Goal: Information Seeking & Learning: Check status

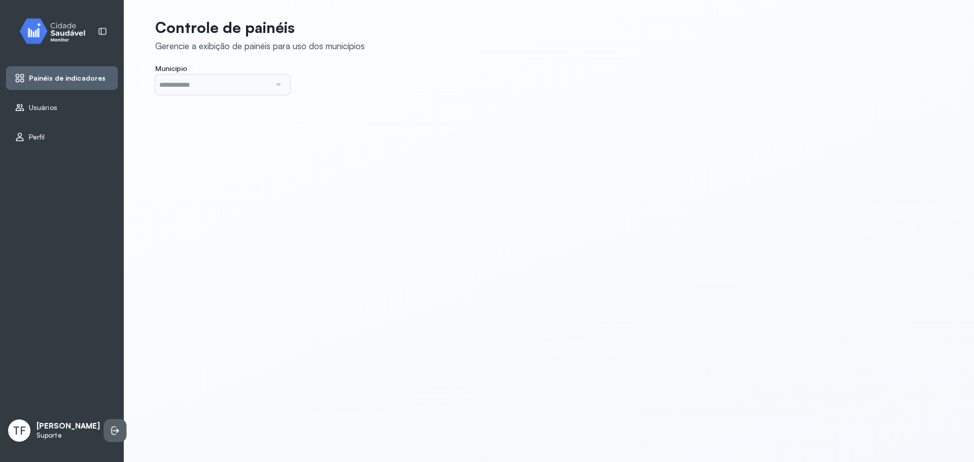
click at [110, 429] on icon at bounding box center [115, 431] width 10 height 10
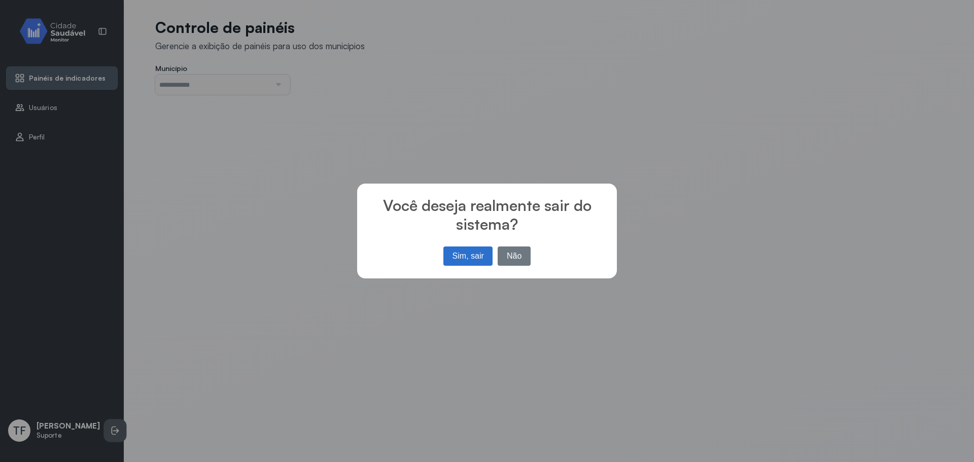
type input "*******"
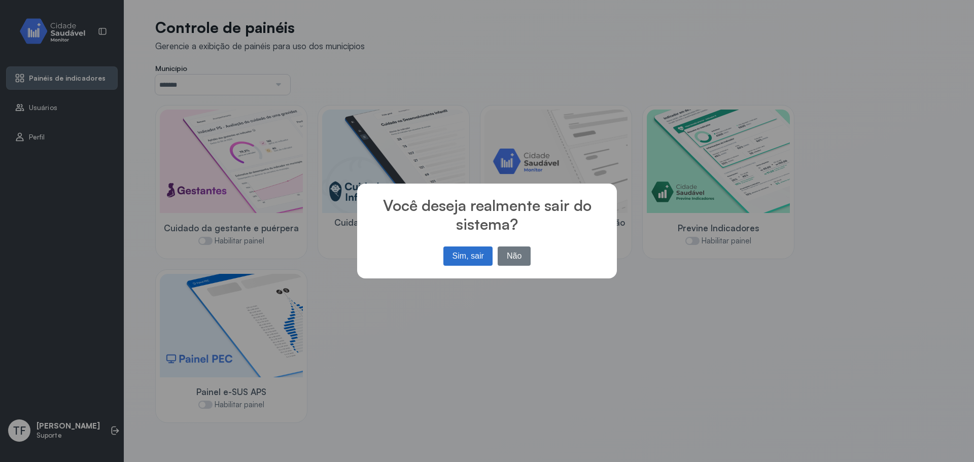
drag, startPoint x: 473, startPoint y: 248, endPoint x: 487, endPoint y: 343, distance: 96.4
click at [469, 362] on div "× Você deseja realmente sair do sistema? Sim, sair No Não" at bounding box center [487, 231] width 974 height 462
click at [525, 254] on button "Não" at bounding box center [514, 256] width 33 height 19
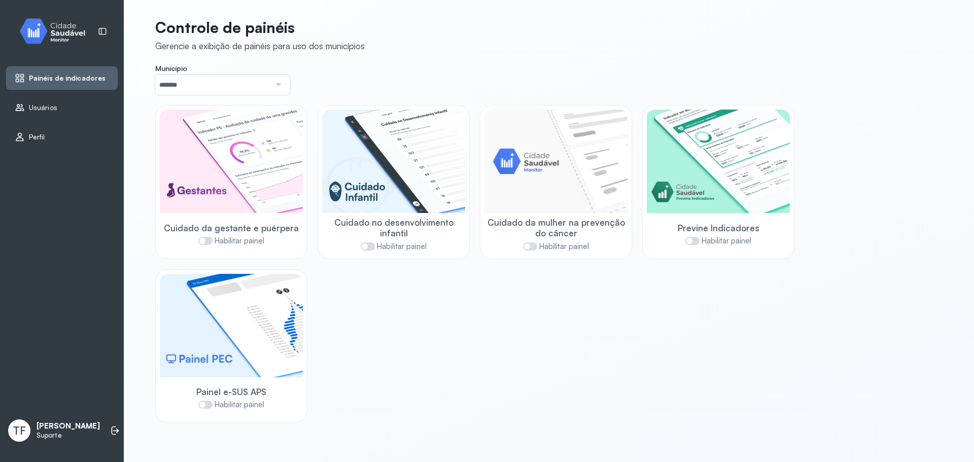
click at [19, 432] on span "TF" at bounding box center [19, 430] width 13 height 13
click at [106, 437] on li at bounding box center [115, 431] width 22 height 22
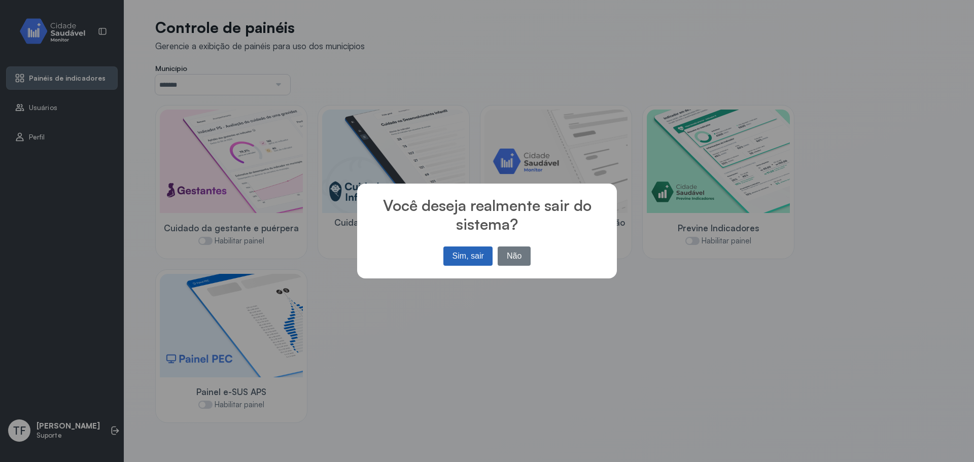
click at [471, 262] on button "Sim, sair" at bounding box center [467, 256] width 49 height 19
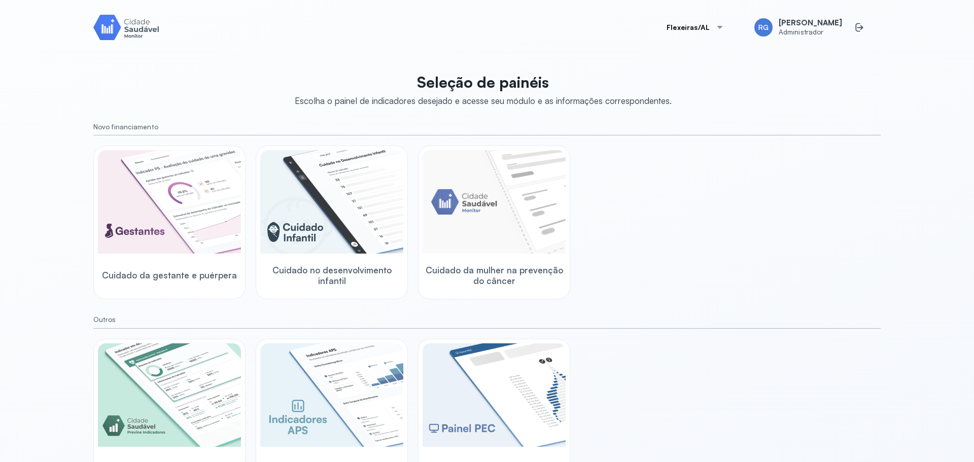
click at [702, 27] on button "Flexeiras/AL" at bounding box center [695, 27] width 82 height 20
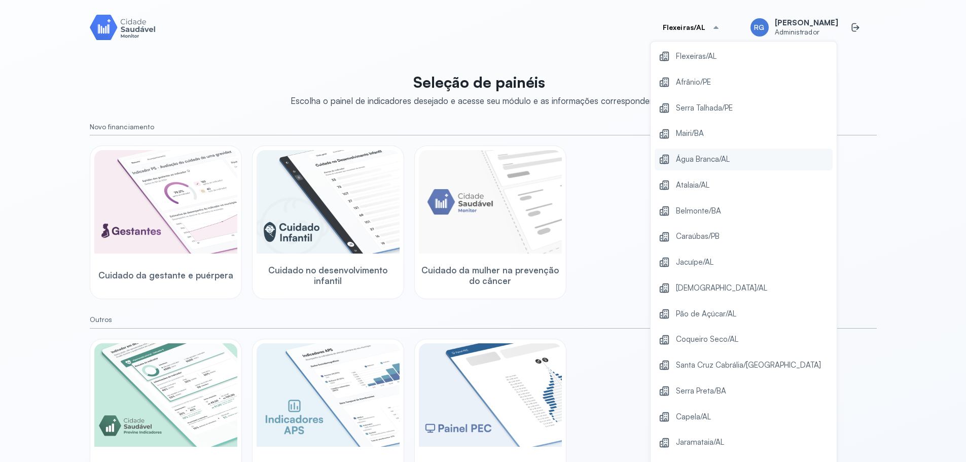
click at [702, 158] on span "Água Branca/AL" at bounding box center [703, 160] width 54 height 14
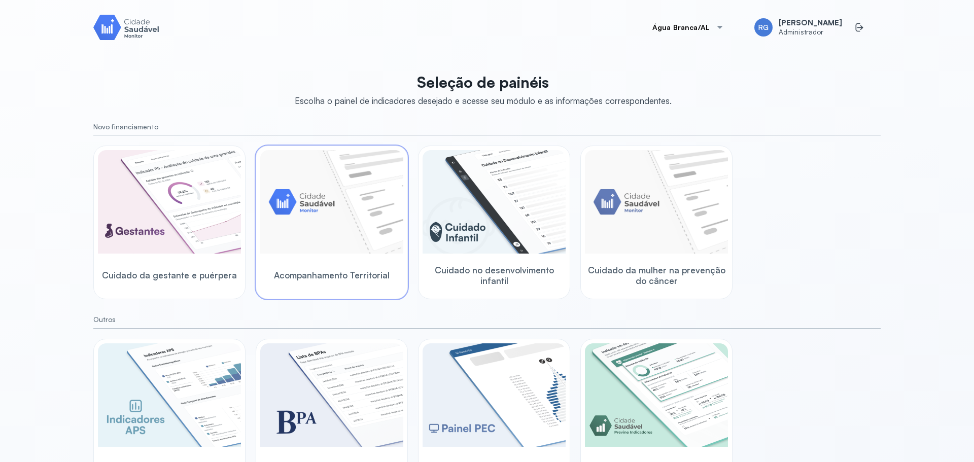
click at [330, 270] on div "Acompanhamento Territorial" at bounding box center [331, 275] width 143 height 39
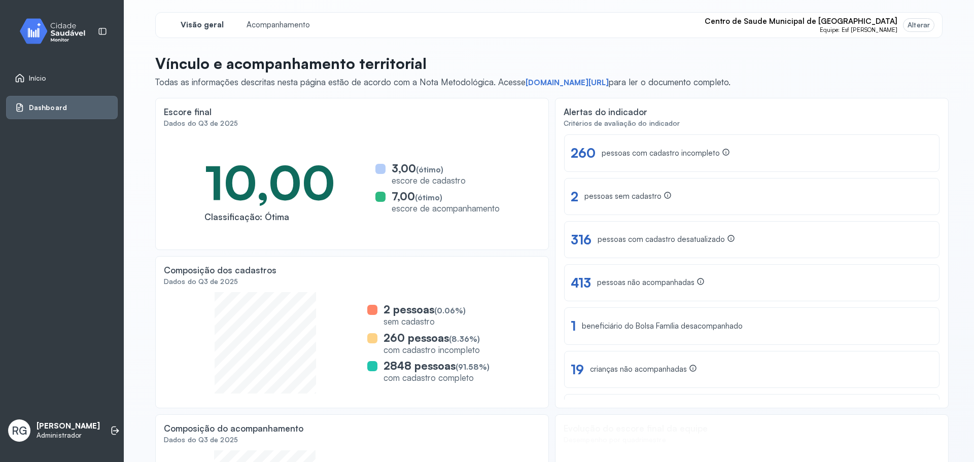
click at [910, 22] on div "Alterar" at bounding box center [919, 25] width 22 height 9
click at [911, 27] on div "Alterar" at bounding box center [919, 25] width 22 height 9
click at [918, 26] on div "Alterar" at bounding box center [919, 25] width 22 height 9
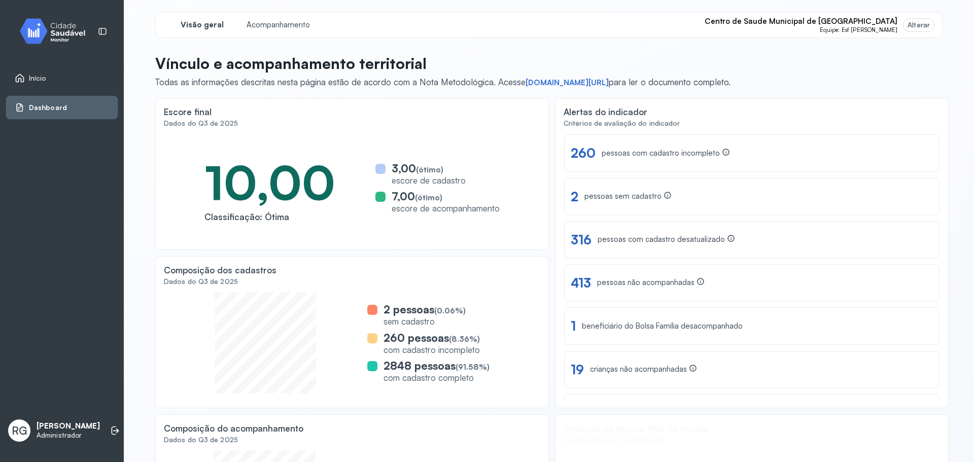
click at [857, 43] on div "Visão geral Acompanhamento Centro de Saude Municipal de Agua Branca Equipe: Esf…" at bounding box center [548, 243] width 787 height 462
click at [870, 27] on span "Equipe: Esf [PERSON_NAME]" at bounding box center [859, 29] width 78 height 7
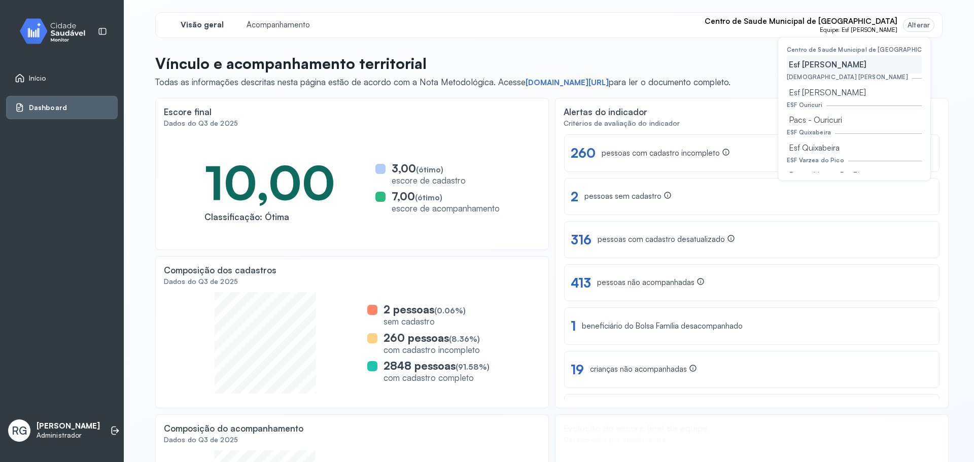
click at [940, 65] on div "Visão geral Acompanhamento Centro de Saude Municipal de Agua Branca Equipe: Esf…" at bounding box center [549, 243] width 812 height 487
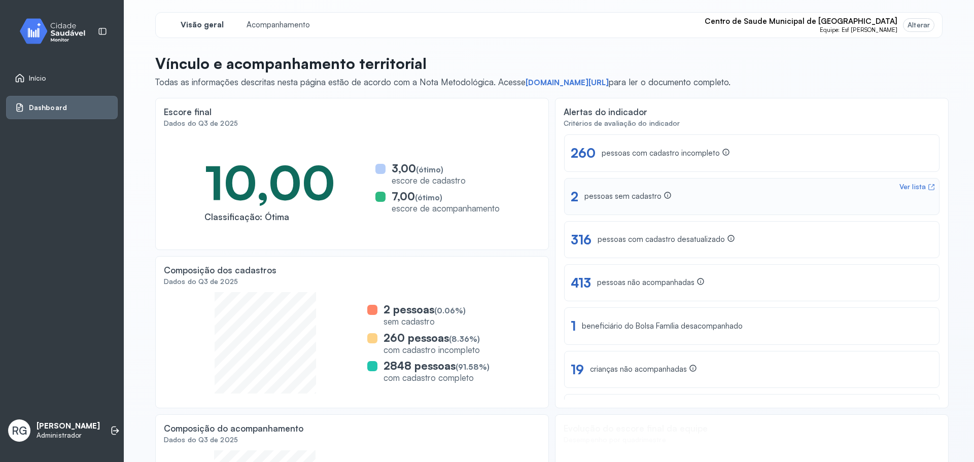
click at [664, 197] on icon at bounding box center [667, 195] width 7 height 7
click at [720, 198] on div "Ver lista 2 pessoas sem cadastro" at bounding box center [752, 197] width 362 height 16
click at [844, 82] on header "Vínculo e acompanhamento territorial Todas as informações descritas nesta págin…" at bounding box center [548, 70] width 787 height 33
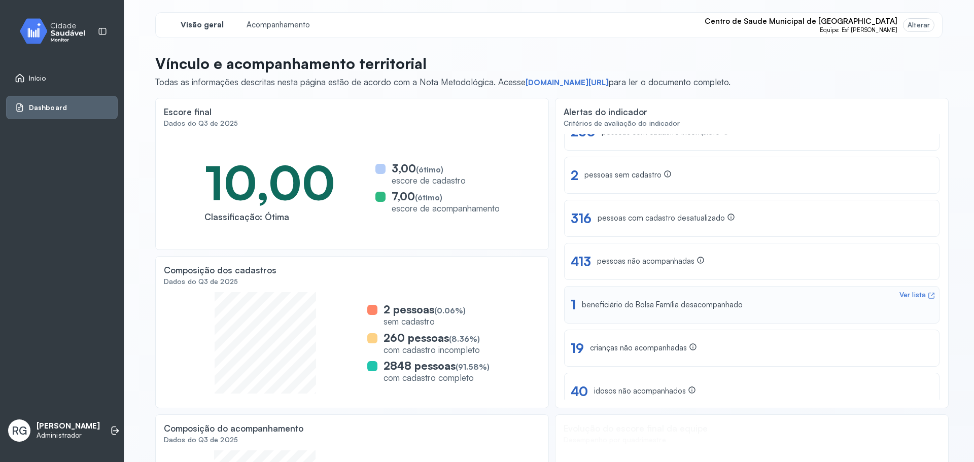
scroll to position [31, 0]
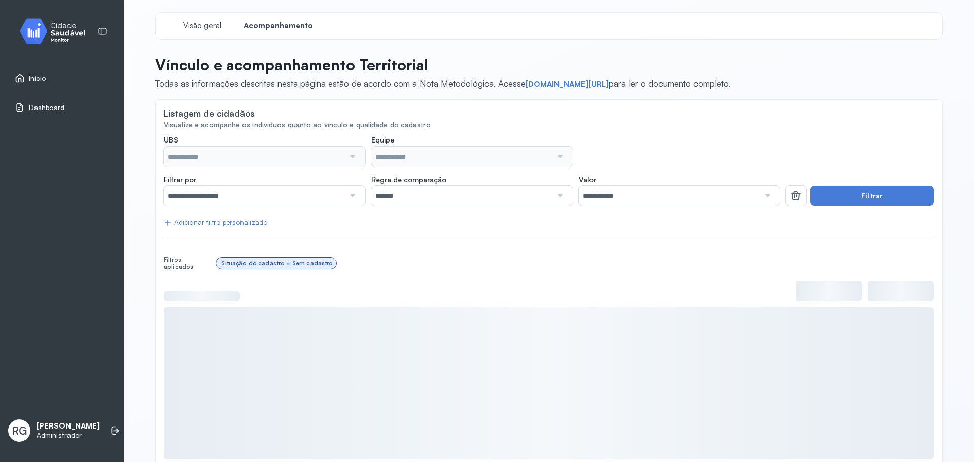
type input "**********"
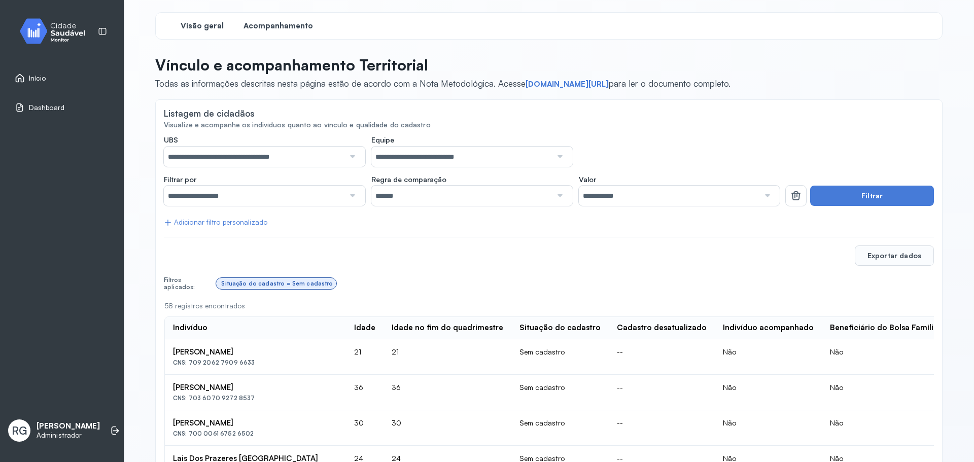
click at [216, 27] on span "Visão geral" at bounding box center [202, 26] width 43 height 10
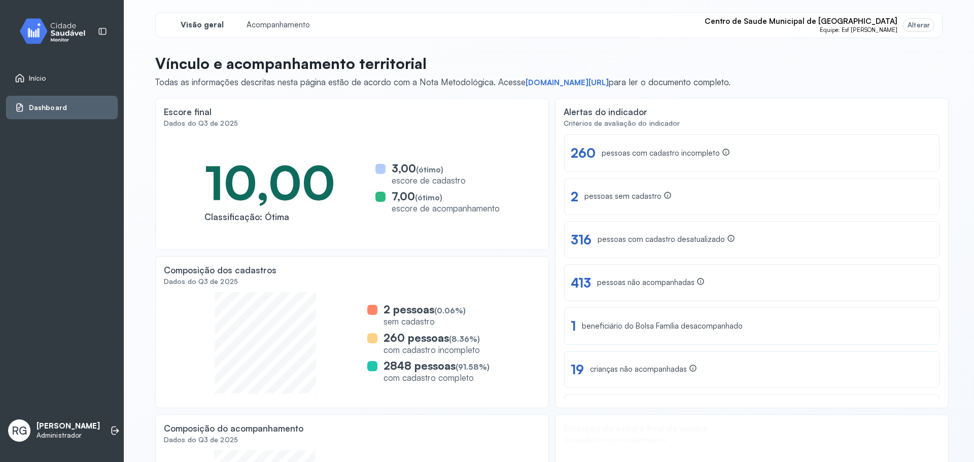
click at [47, 49] on div "Início Dashboard" at bounding box center [62, 71] width 112 height 111
click at [50, 42] on img at bounding box center [56, 31] width 91 height 30
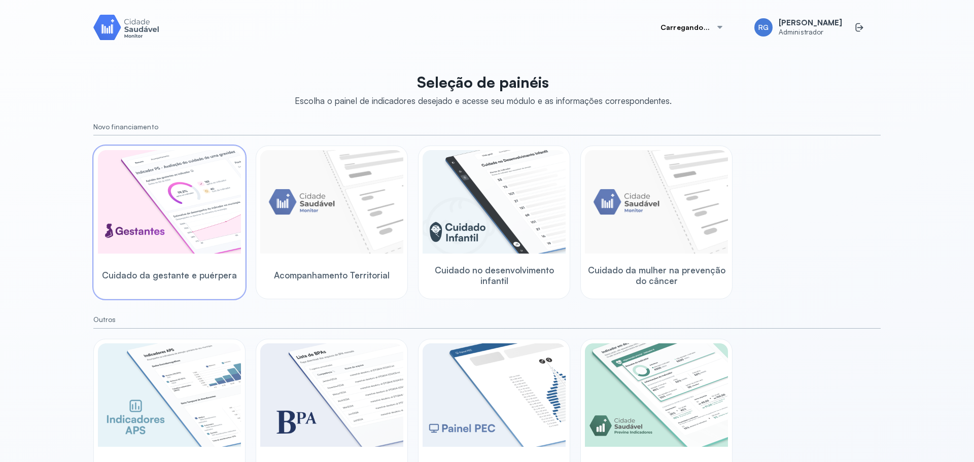
click at [150, 220] on img at bounding box center [169, 201] width 143 height 103
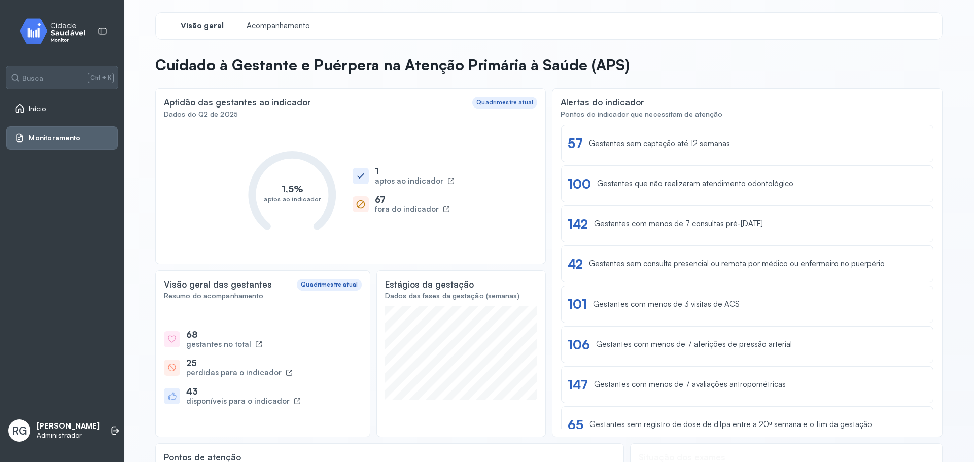
click at [56, 30] on img at bounding box center [56, 31] width 91 height 30
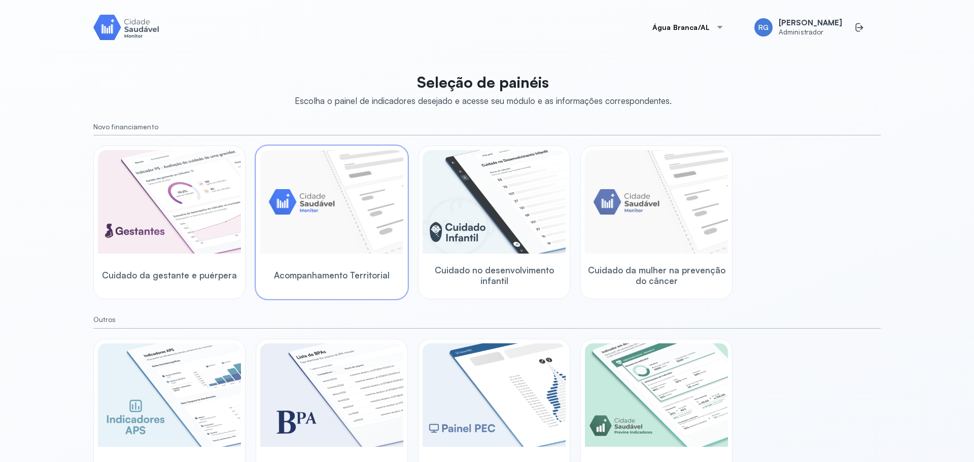
click at [364, 261] on div "Acompanhamento Territorial" at bounding box center [331, 275] width 143 height 39
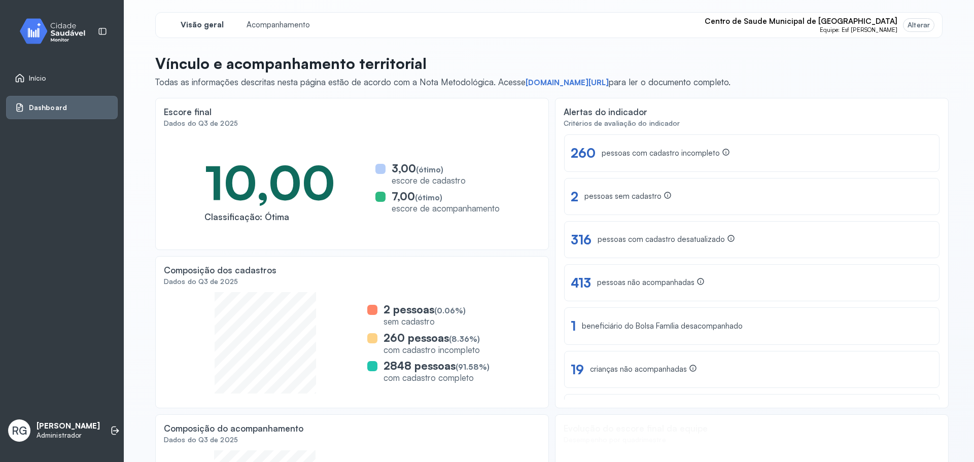
click at [869, 26] on span "Equipe: Esf [PERSON_NAME]" at bounding box center [859, 29] width 78 height 7
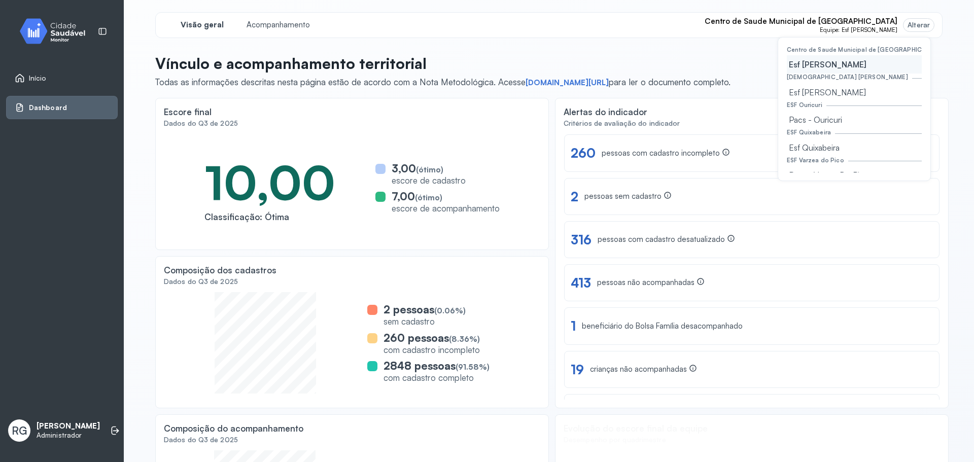
click at [717, 64] on p "Vínculo e acompanhamento territorial" at bounding box center [442, 63] width 575 height 18
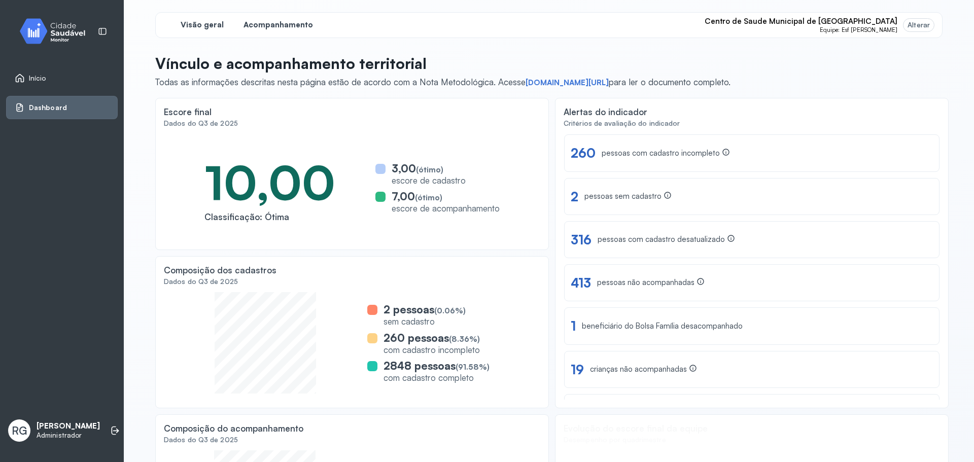
click at [282, 28] on span "Acompanhamento" at bounding box center [279, 25] width 70 height 10
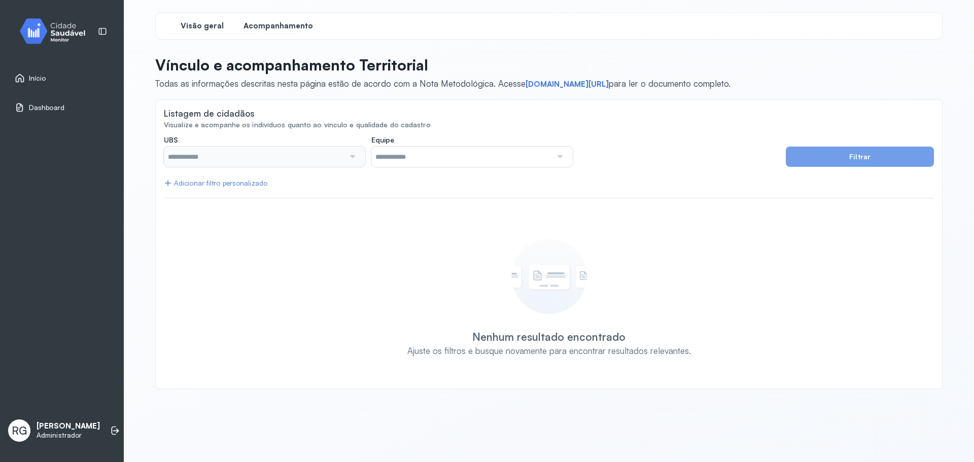
click at [205, 18] on div "Visão geral" at bounding box center [202, 26] width 76 height 18
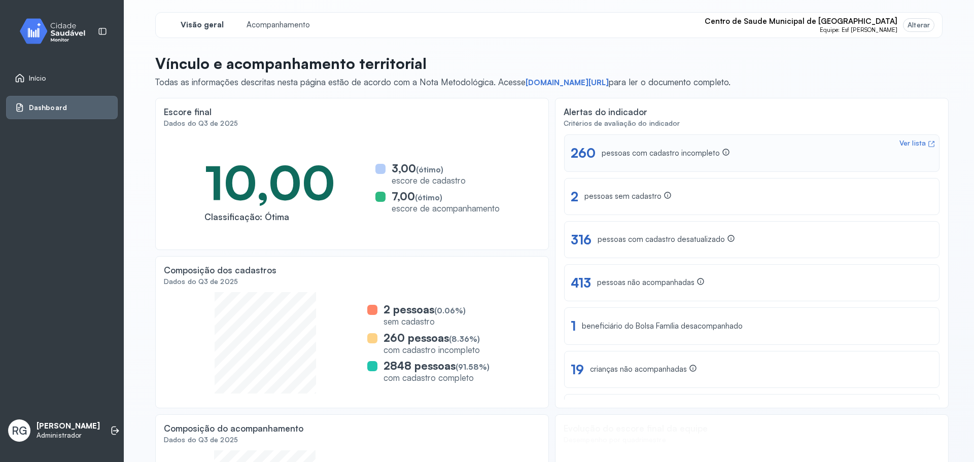
click at [768, 160] on div "Ver lista 260 pessoas com cadastro incompleto" at bounding box center [752, 153] width 362 height 16
click at [69, 24] on img at bounding box center [56, 31] width 91 height 30
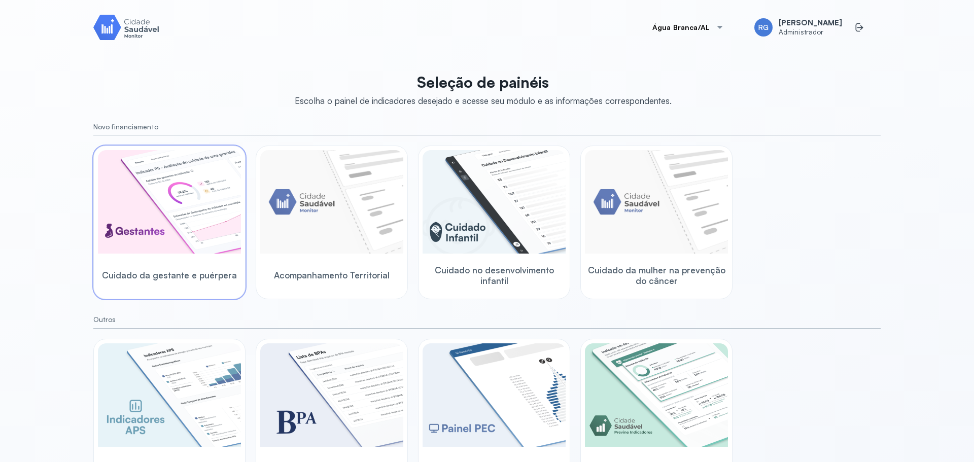
click at [218, 198] on img at bounding box center [169, 201] width 143 height 103
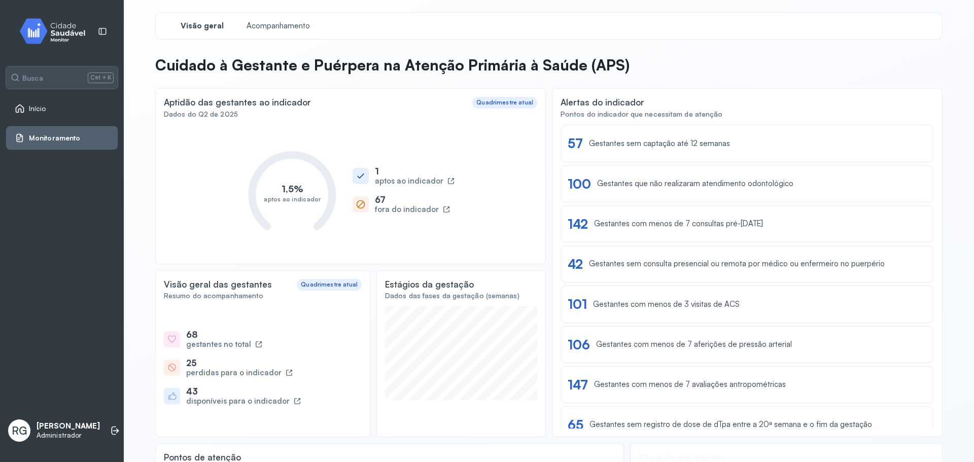
click at [58, 18] on img at bounding box center [56, 31] width 91 height 30
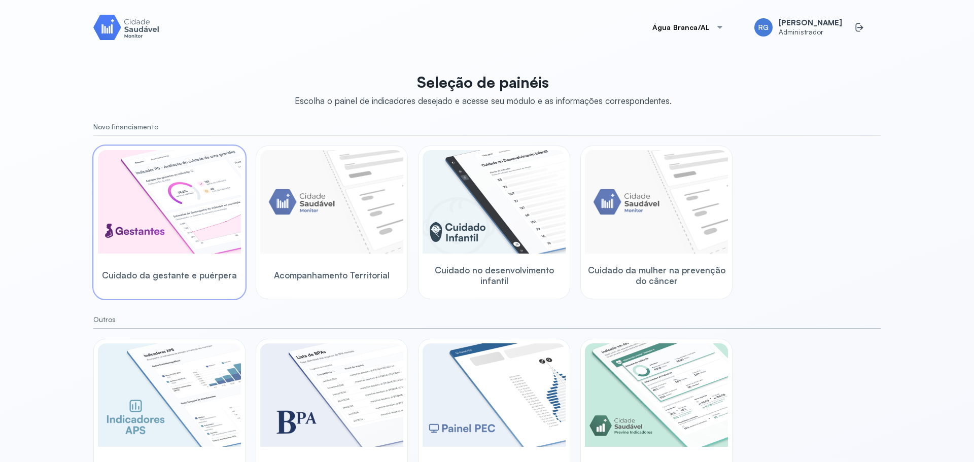
click at [148, 213] on img at bounding box center [169, 201] width 143 height 103
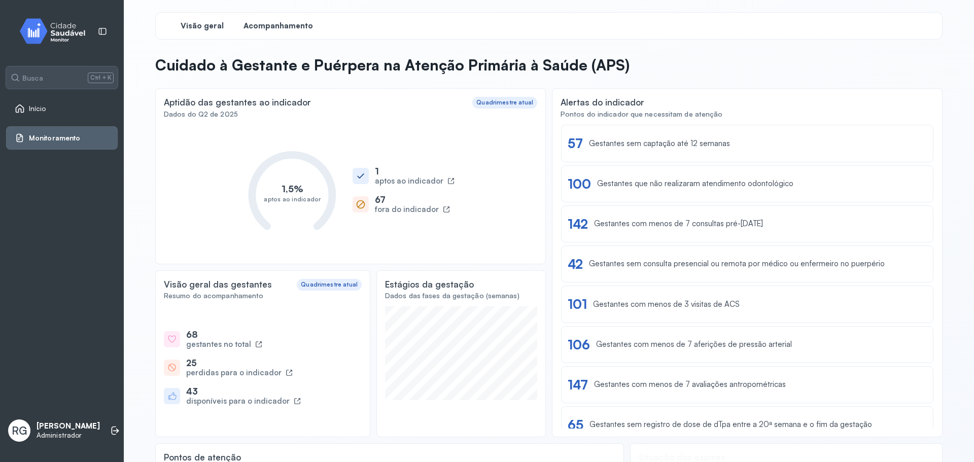
click at [260, 23] on span "Acompanhamento" at bounding box center [279, 26] width 70 height 10
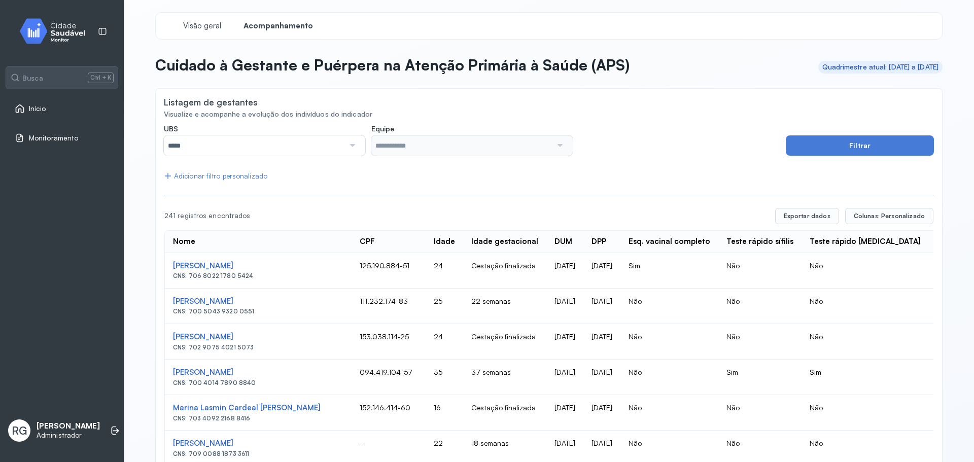
click at [218, 176] on div "Adicionar filtro personalizado" at bounding box center [215, 176] width 103 height 9
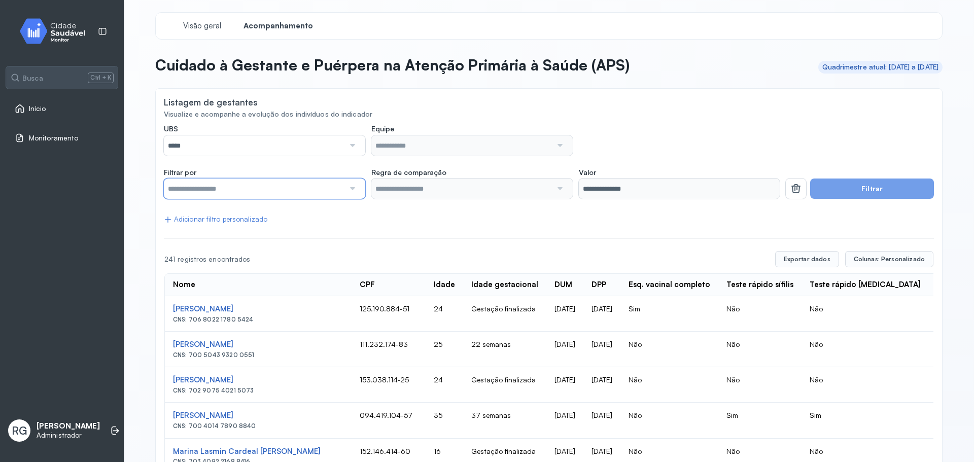
click at [245, 191] on input "text" at bounding box center [254, 189] width 181 height 20
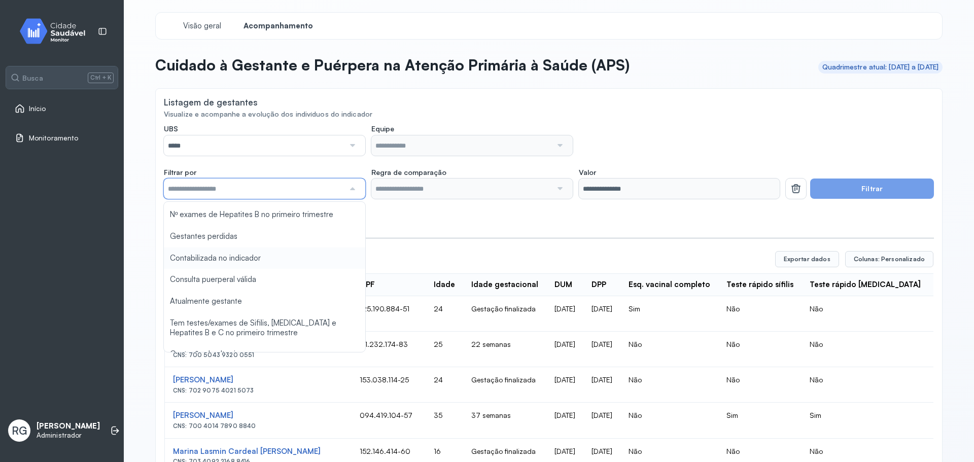
scroll to position [558, 0]
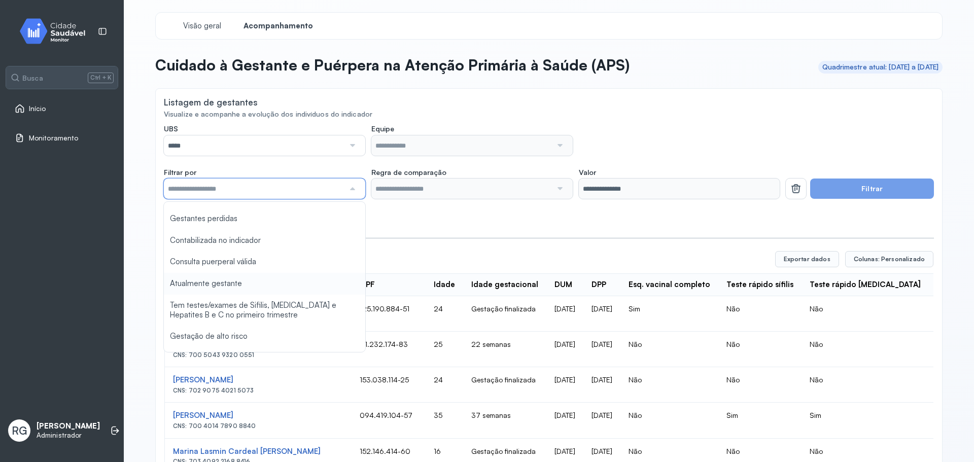
type input "*******"
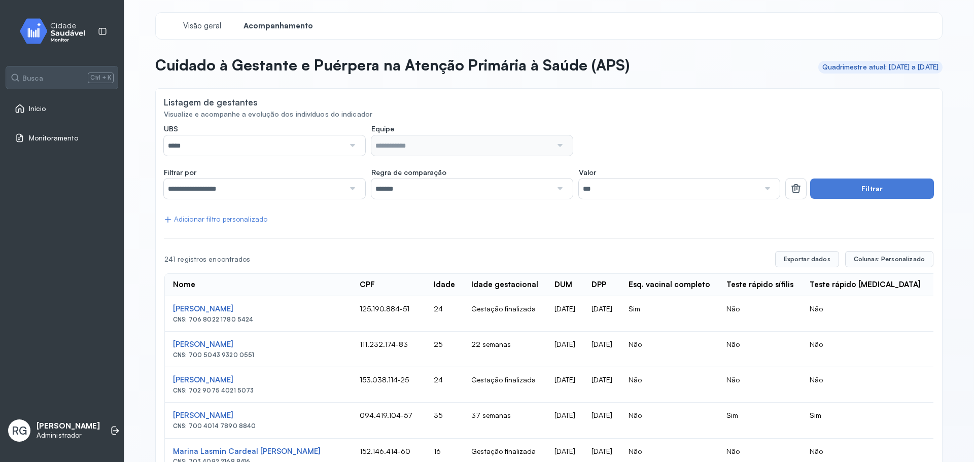
click at [207, 218] on div "Adicionar filtro personalizado" at bounding box center [215, 219] width 103 height 9
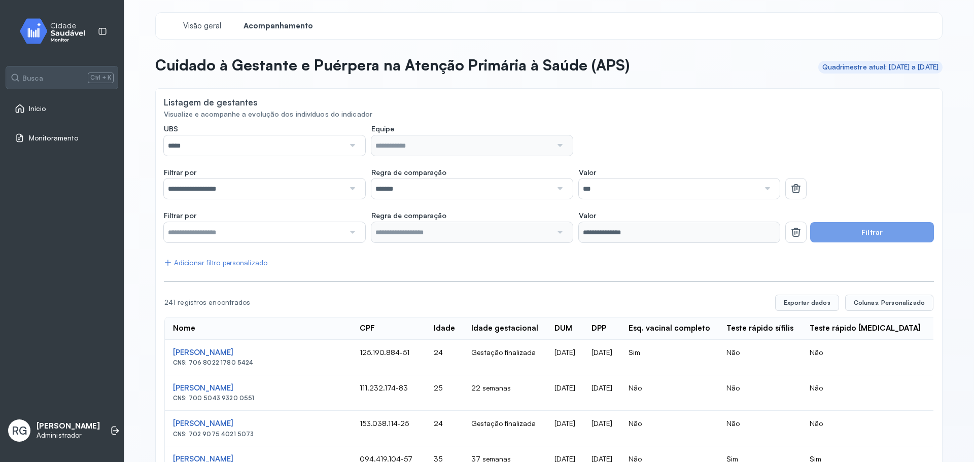
click at [250, 265] on div "Adicionar filtro personalizado" at bounding box center [215, 263] width 103 height 9
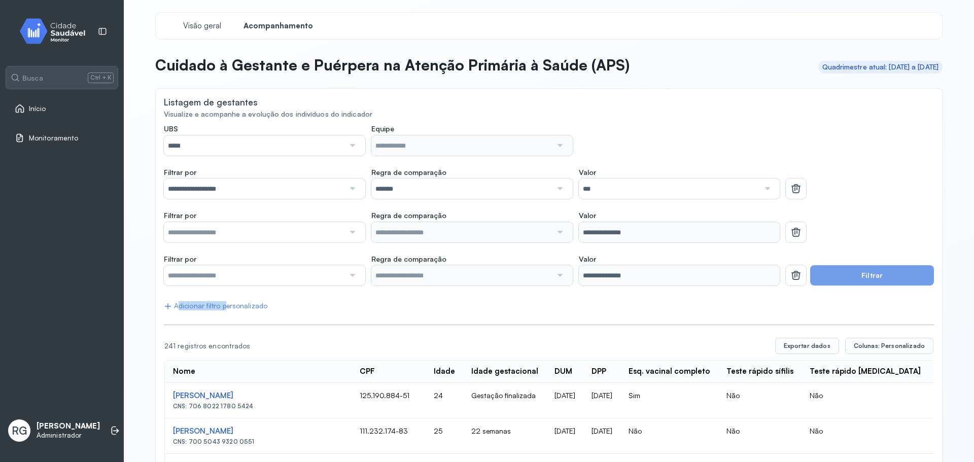
click at [217, 310] on div "Adicionar filtro personalizado" at bounding box center [215, 306] width 103 height 9
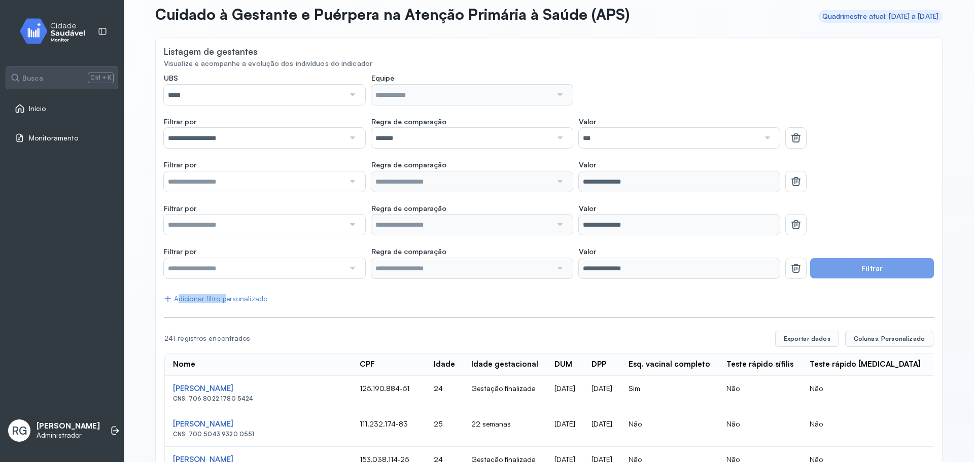
scroll to position [101, 0]
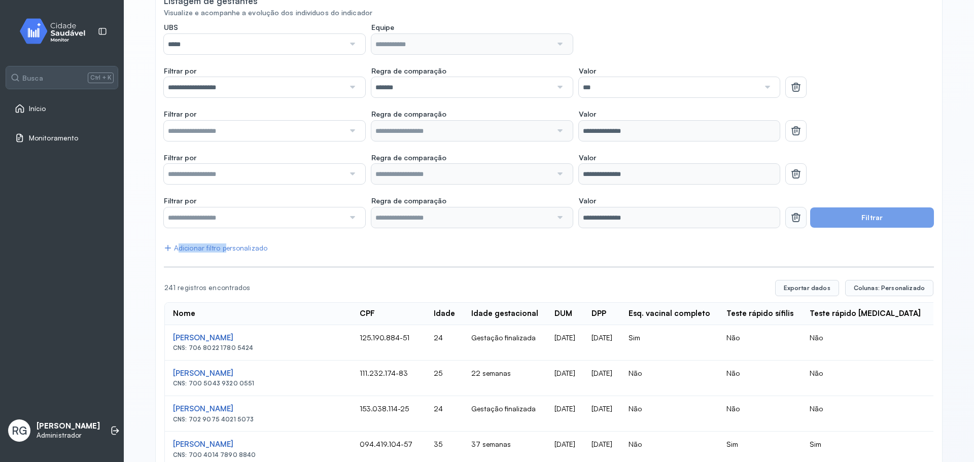
click at [790, 93] on icon at bounding box center [796, 87] width 12 height 12
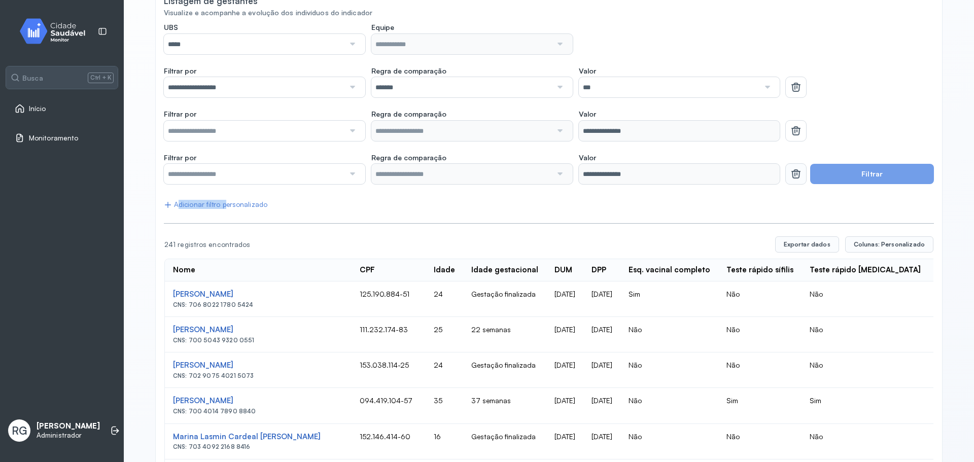
click at [789, 97] on button at bounding box center [796, 87] width 20 height 20
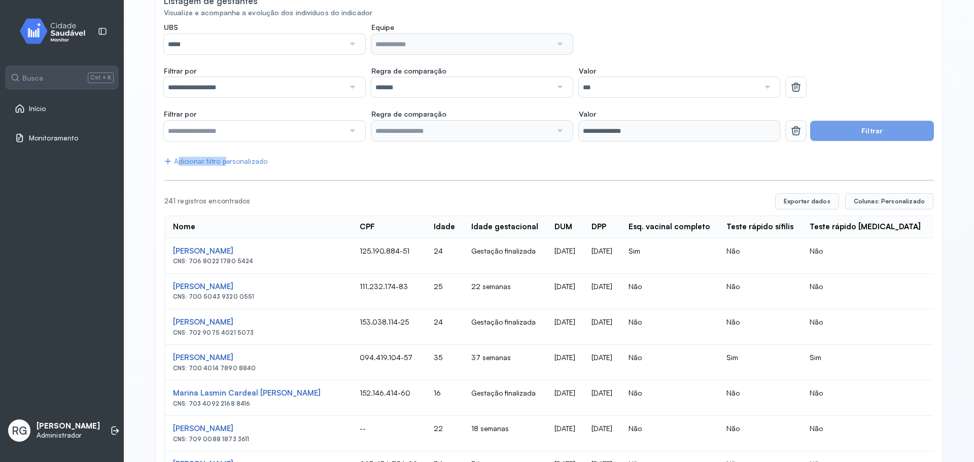
click at [790, 93] on icon at bounding box center [796, 87] width 12 height 12
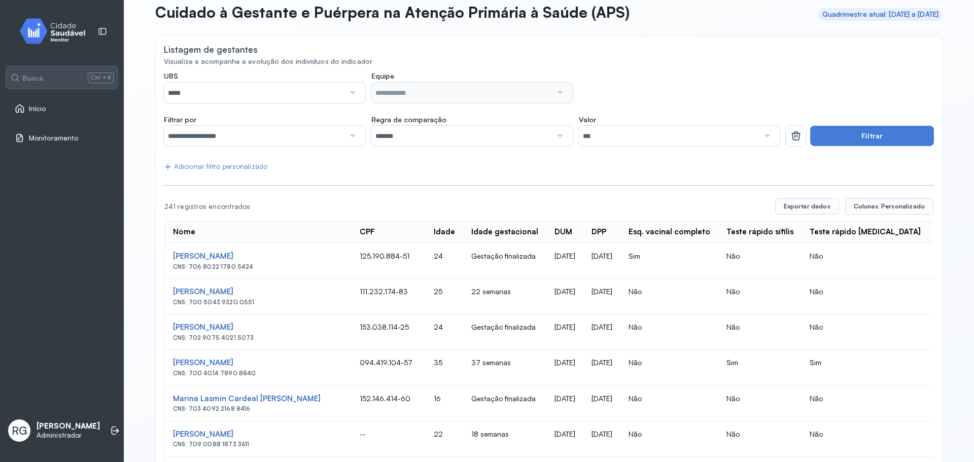
scroll to position [0, 0]
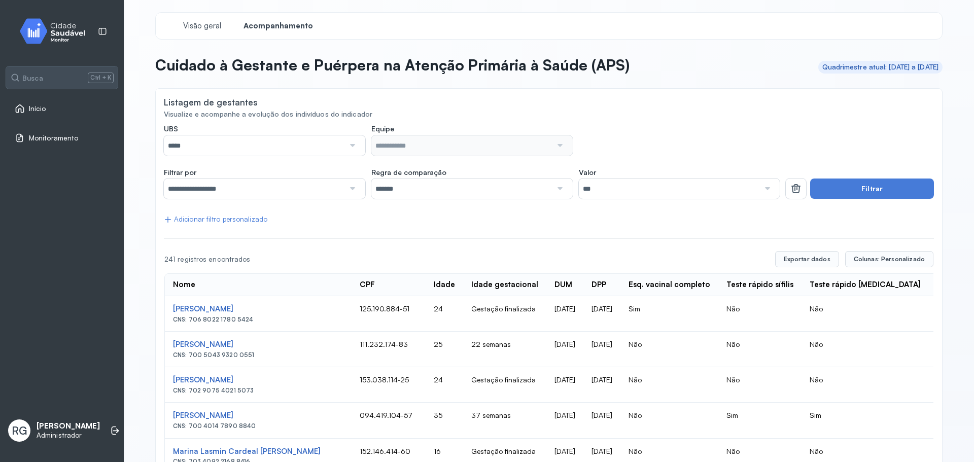
click at [223, 218] on div "Adicionar filtro personalizado" at bounding box center [215, 219] width 103 height 9
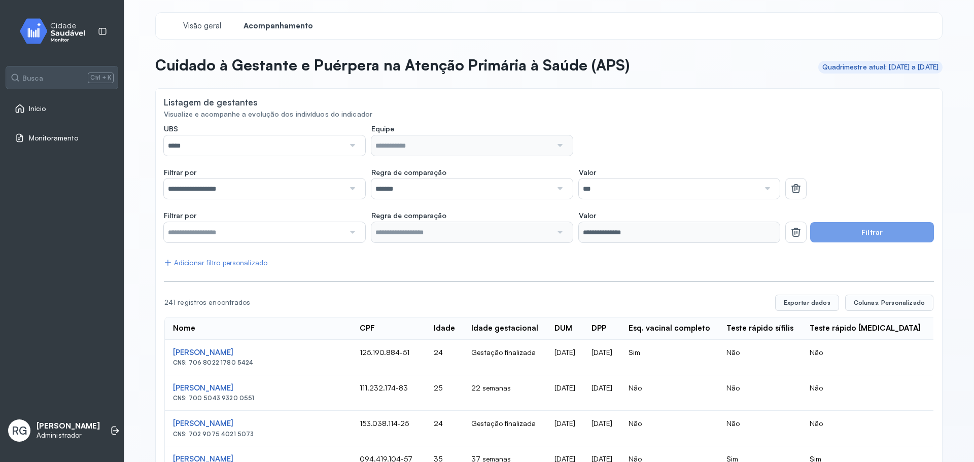
click at [225, 195] on input "**********" at bounding box center [254, 189] width 181 height 20
click at [213, 20] on div "Visão geral" at bounding box center [202, 26] width 76 height 18
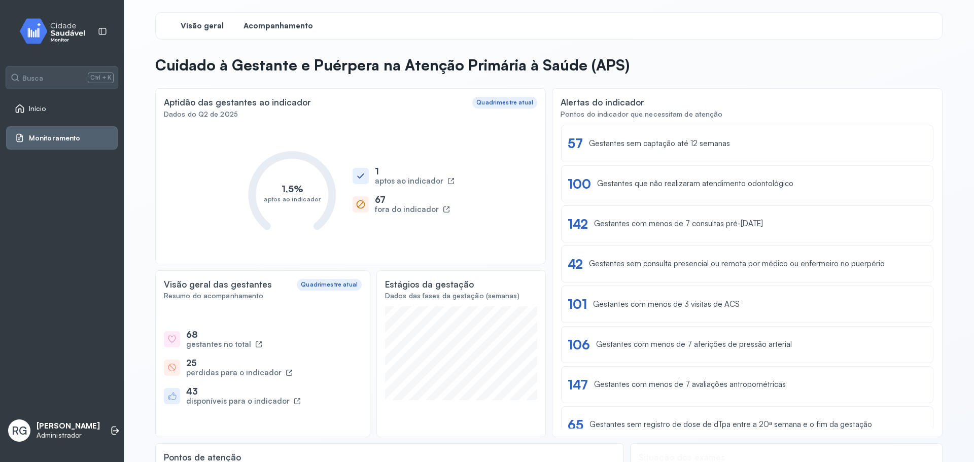
click at [266, 32] on div "Acompanhamento" at bounding box center [278, 26] width 76 height 18
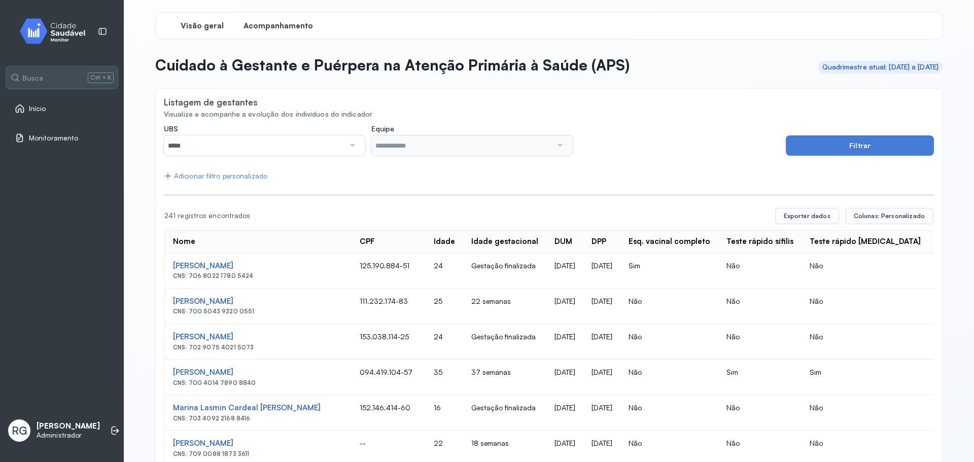
click at [211, 30] on span "Visão geral" at bounding box center [202, 26] width 43 height 10
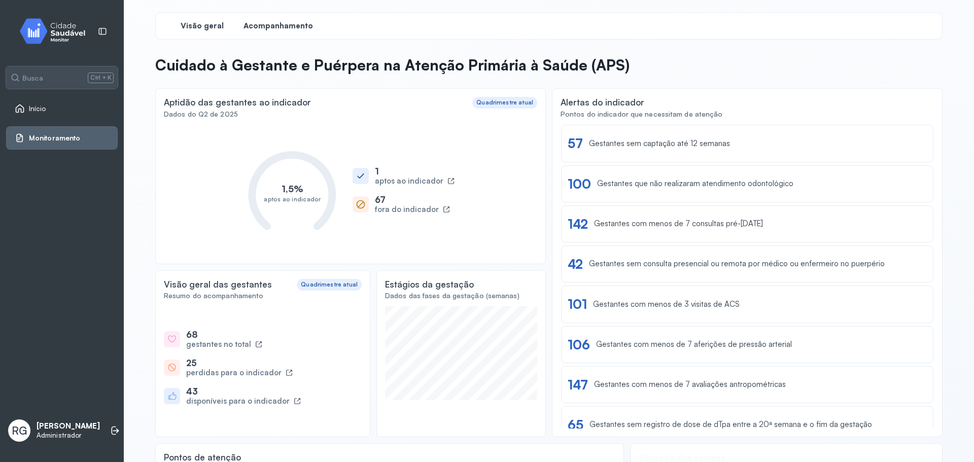
click at [272, 26] on span "Acompanhamento" at bounding box center [279, 26] width 70 height 10
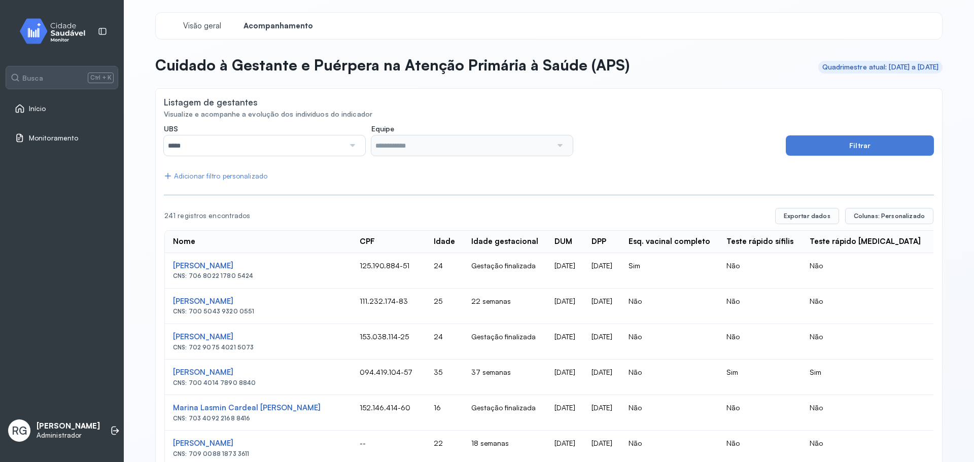
click at [230, 180] on div "Adicionar filtro personalizado" at bounding box center [215, 176] width 103 height 9
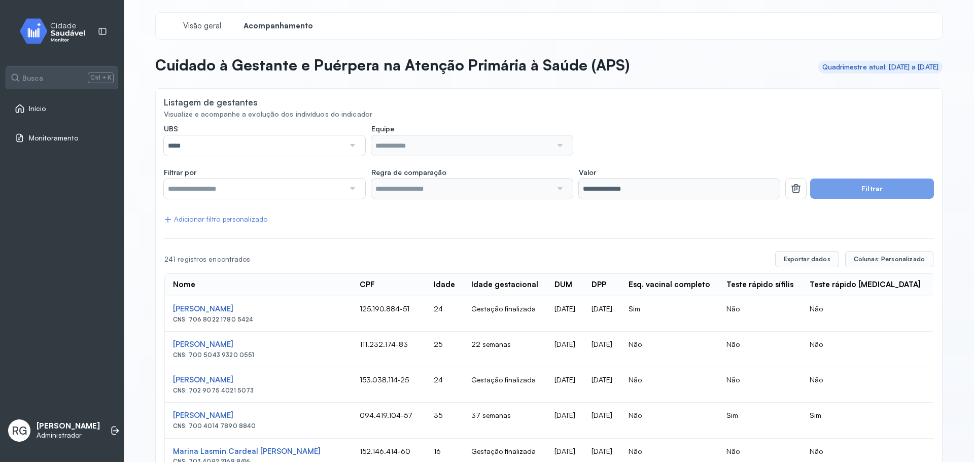
click at [234, 191] on input "text" at bounding box center [254, 189] width 181 height 20
click at [240, 220] on div "Adicionar filtro personalizado" at bounding box center [215, 219] width 103 height 9
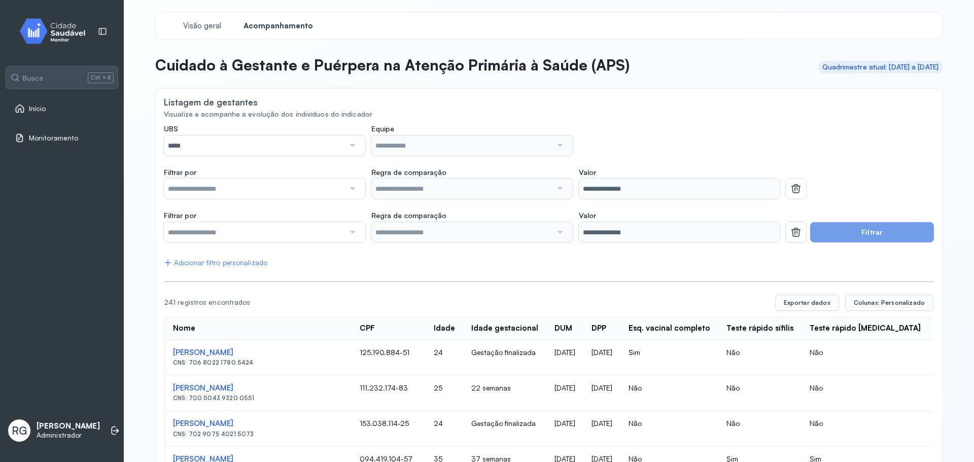
click at [212, 14] on div "Visão geral Acompanhamento" at bounding box center [548, 25] width 787 height 27
click at [208, 21] on span "Visão geral" at bounding box center [202, 26] width 43 height 10
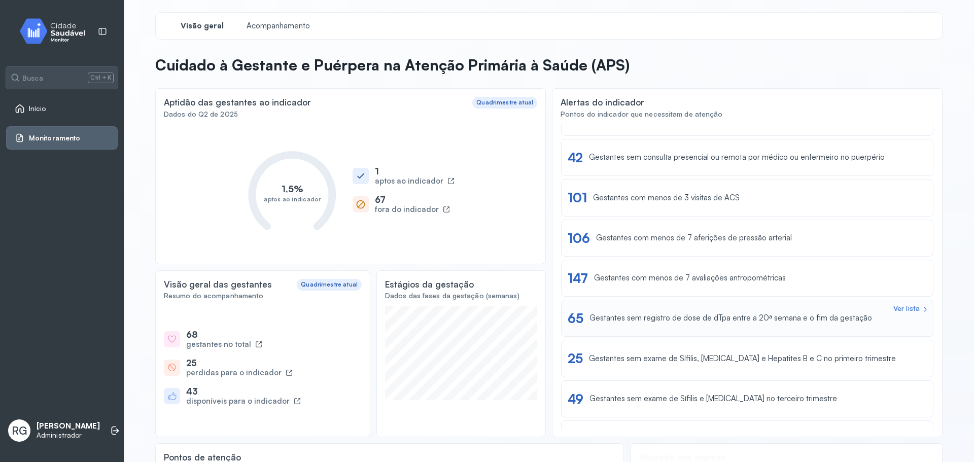
scroll to position [85, 0]
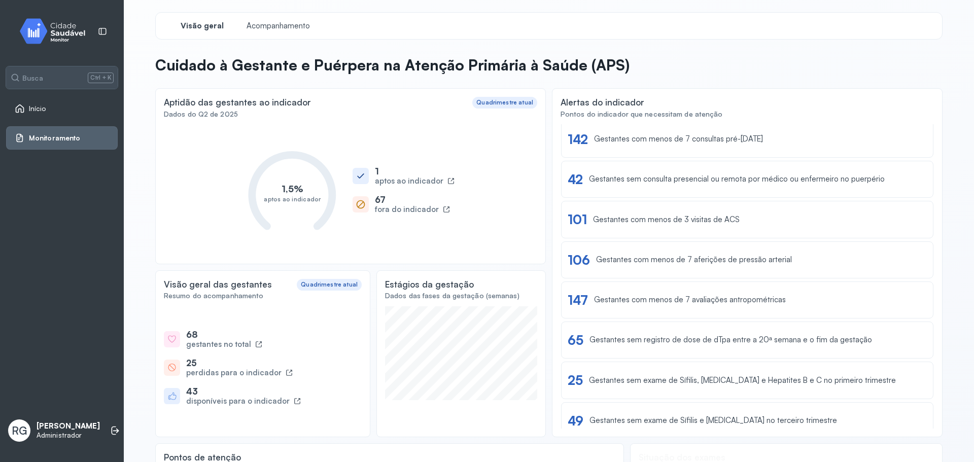
click at [69, 42] on img at bounding box center [56, 31] width 91 height 30
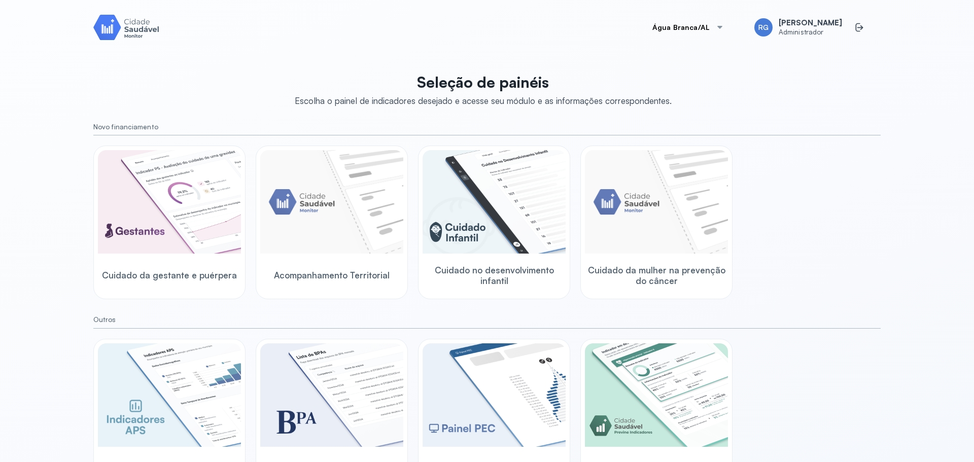
click at [199, 3] on div "Água Branca/AL RG Rafael Gonçalves Administrador Seleção de painéis Escolha o p…" at bounding box center [487, 243] width 812 height 487
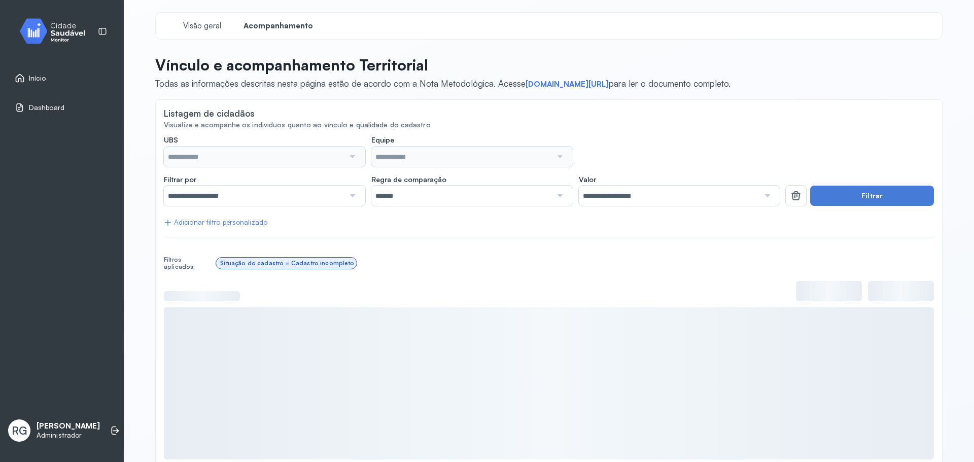
type input "**********"
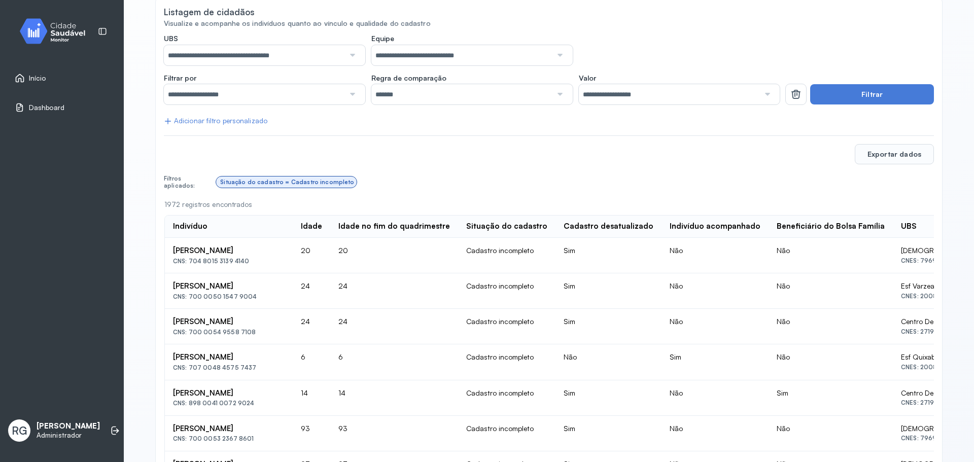
scroll to position [51, 0]
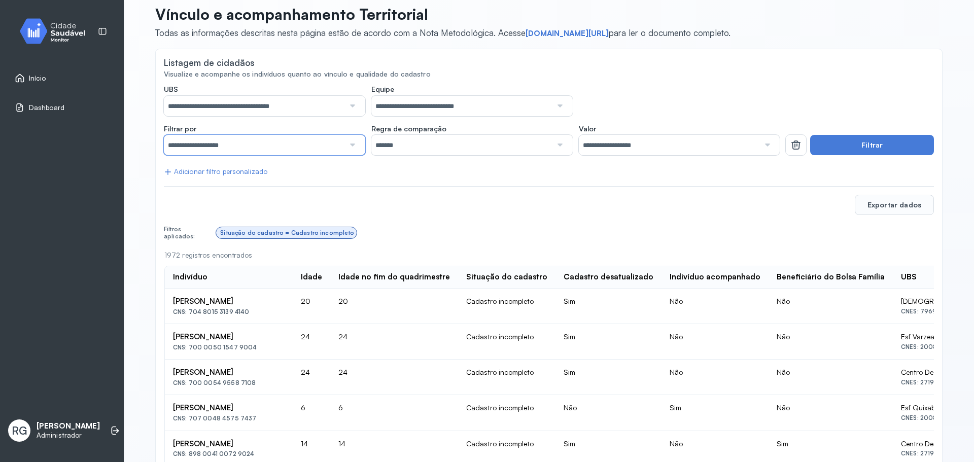
click at [276, 145] on input "**********" at bounding box center [254, 145] width 181 height 20
click at [443, 208] on div "Exportar dados" at bounding box center [549, 205] width 770 height 20
click at [354, 205] on div "Exportar dados" at bounding box center [549, 205] width 770 height 20
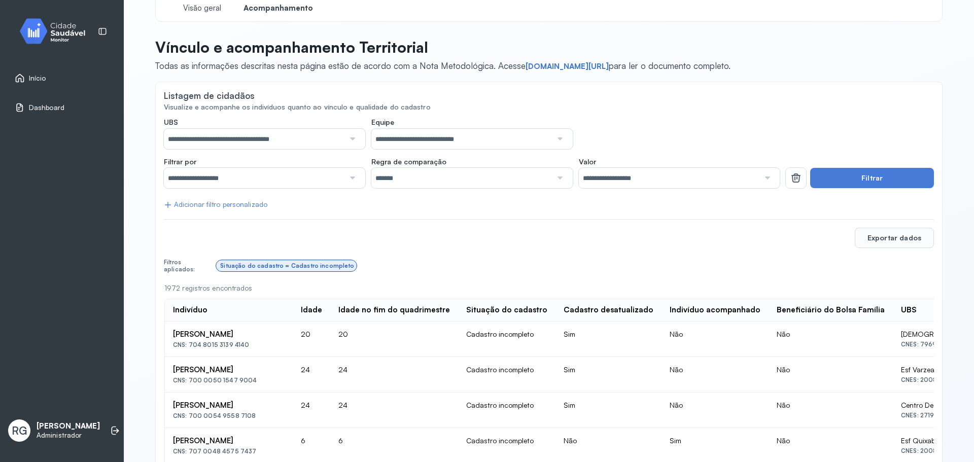
scroll to position [0, 0]
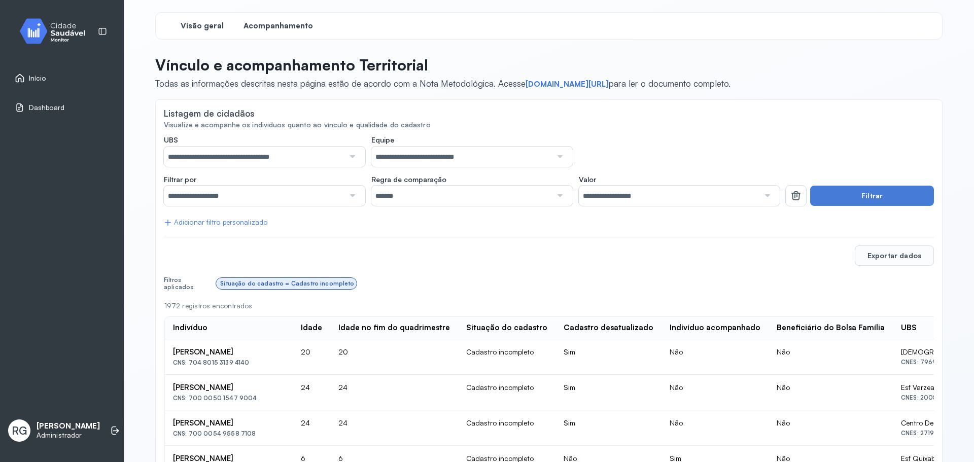
click at [200, 32] on div "Visão geral" at bounding box center [202, 26] width 76 height 18
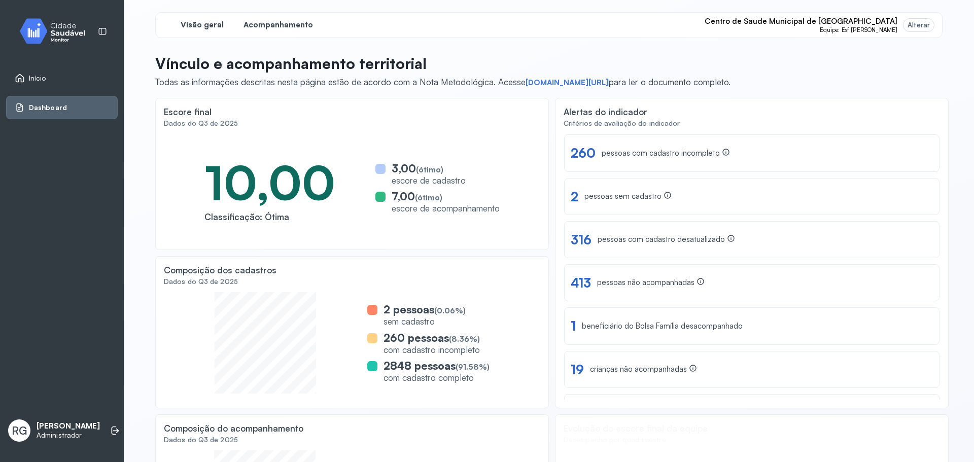
click at [307, 24] on span "Acompanhamento" at bounding box center [279, 25] width 70 height 10
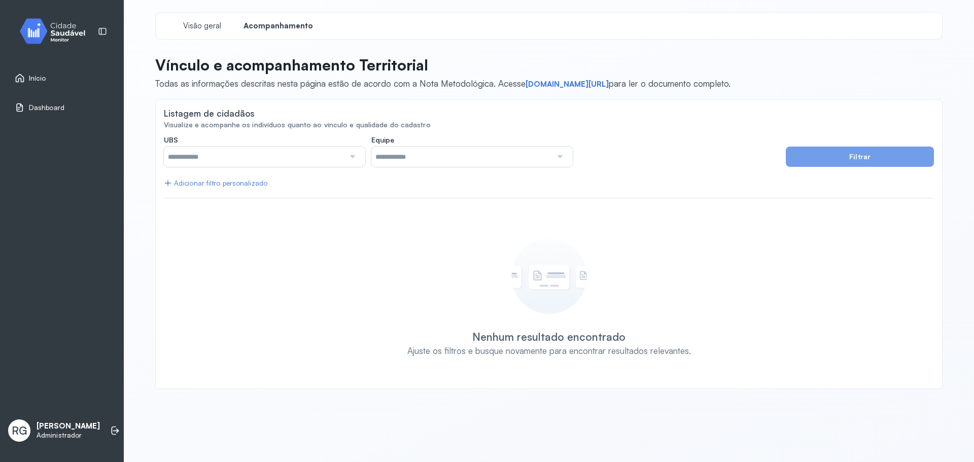
click at [231, 150] on input "text" at bounding box center [254, 157] width 181 height 20
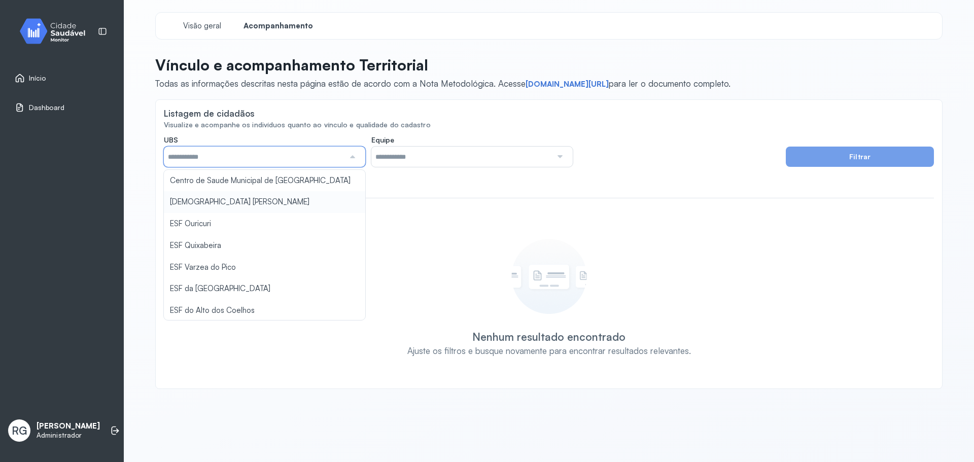
type input "*****"
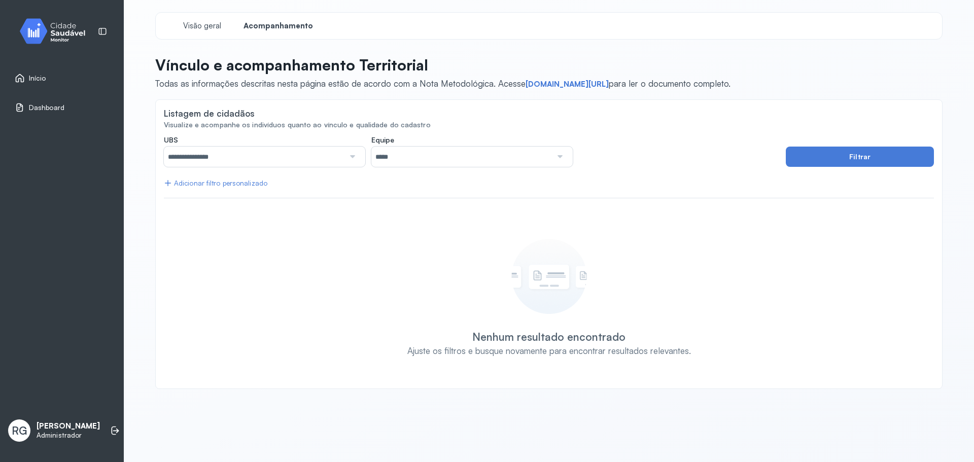
click at [215, 198] on div "**********" at bounding box center [549, 257] width 770 height 245
click at [416, 162] on input "*****" at bounding box center [461, 157] width 181 height 20
click at [419, 201] on div "**********" at bounding box center [549, 257] width 770 height 245
click at [804, 160] on button "Filtrar" at bounding box center [860, 157] width 148 height 20
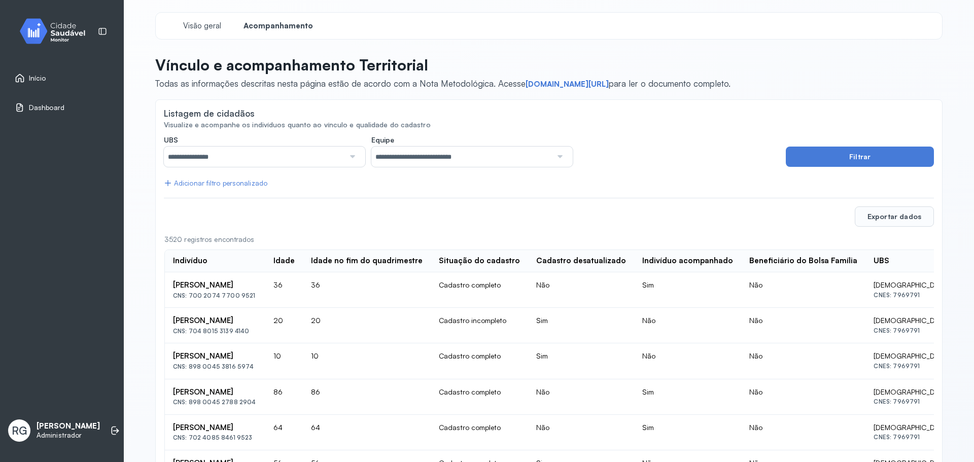
click at [247, 182] on div "Adicionar filtro personalizado" at bounding box center [215, 183] width 103 height 9
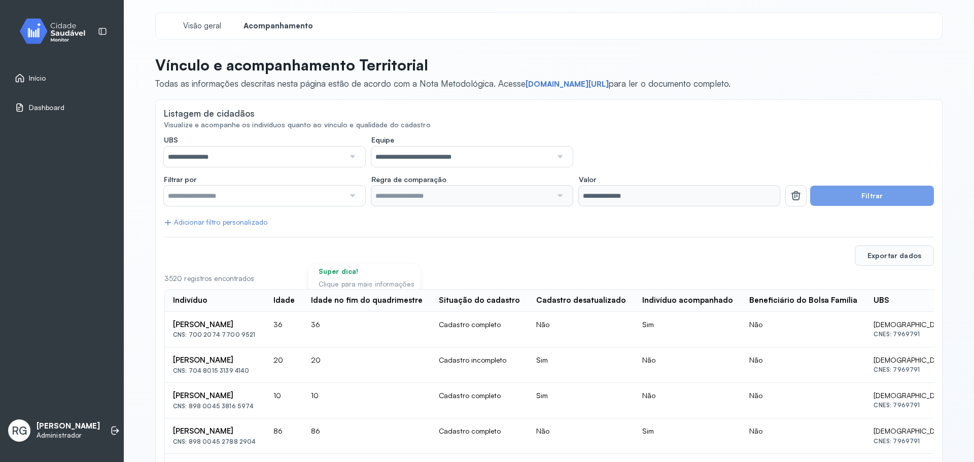
click at [239, 194] on input "text" at bounding box center [254, 196] width 181 height 20
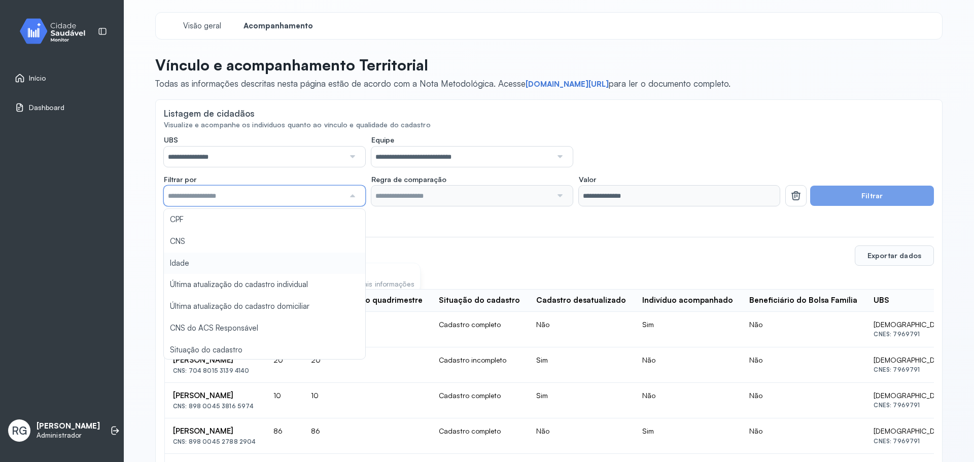
type input "*******"
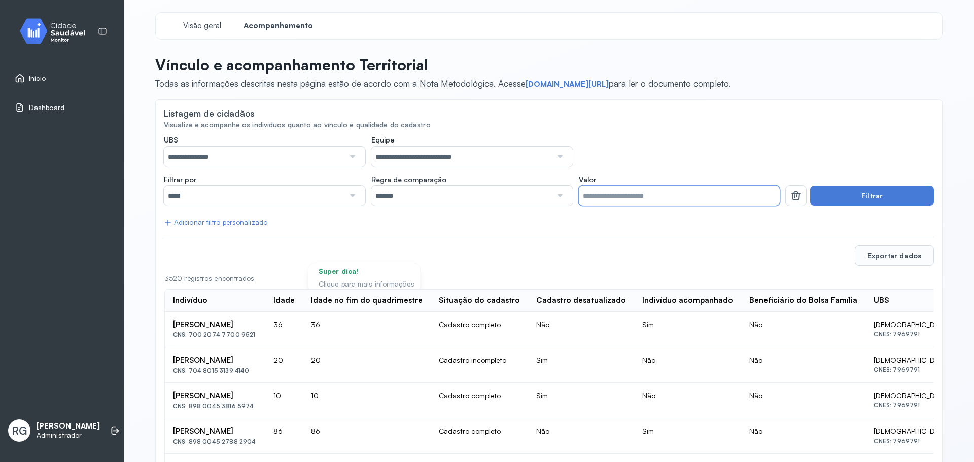
drag, startPoint x: 639, startPoint y: 198, endPoint x: 574, endPoint y: 198, distance: 64.4
click at [574, 198] on div "Filtrar por ***** CPF CNS Idade Última atualização do cadastro individual Últim…" at bounding box center [472, 190] width 616 height 31
type input "*"
click at [203, 220] on div "Adicionar filtro personalizado" at bounding box center [215, 222] width 103 height 9
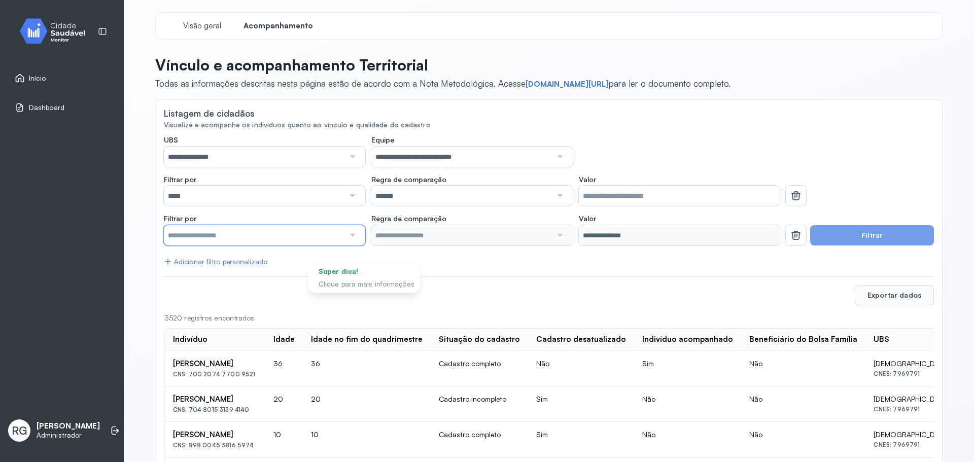
click at [211, 238] on input "text" at bounding box center [254, 235] width 181 height 20
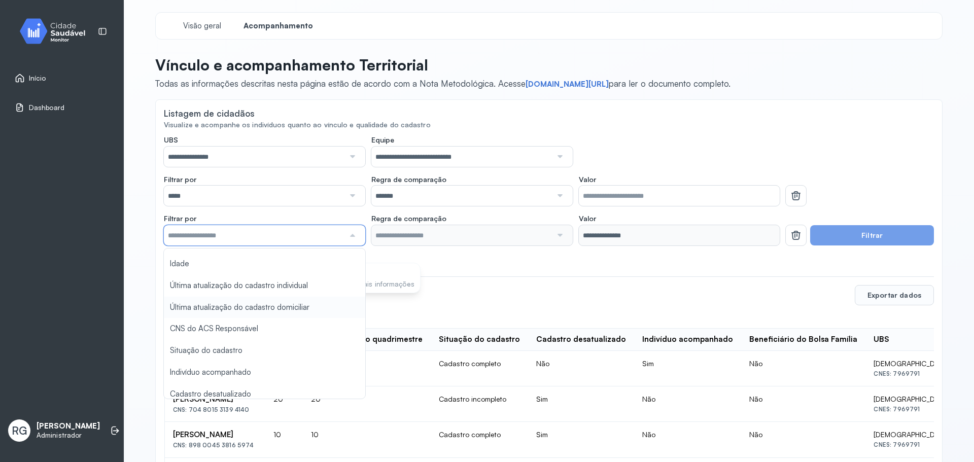
scroll to position [88, 0]
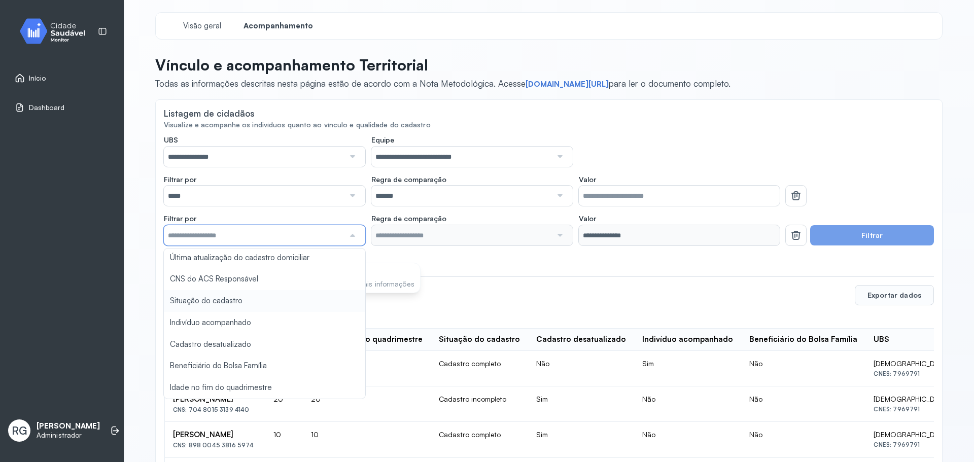
type input "*******"
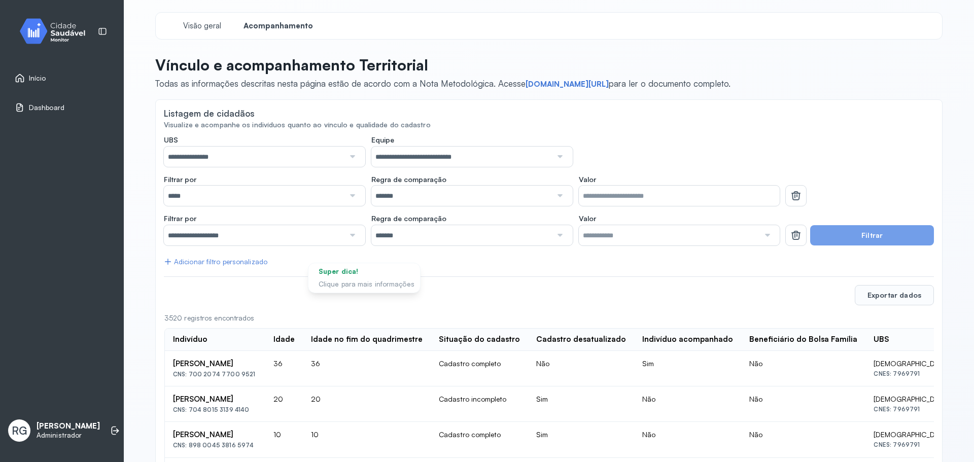
click at [627, 233] on input "text" at bounding box center [669, 235] width 181 height 20
click at [207, 25] on span "Visão geral" at bounding box center [202, 26] width 43 height 10
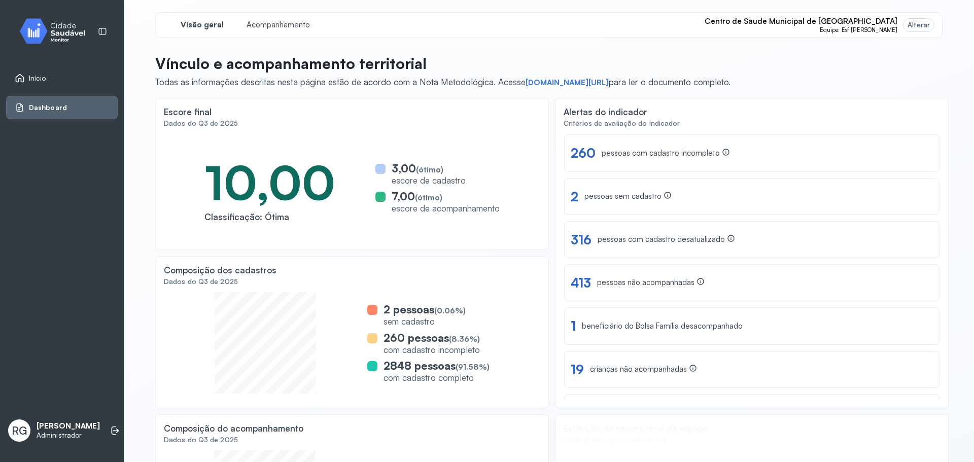
drag, startPoint x: 293, startPoint y: 225, endPoint x: 305, endPoint y: 224, distance: 12.3
click at [293, 225] on div "10,00 Classificação: Ótima 3,00 (ótimo) escore de cadastro 7,00 (ótimo) escore …" at bounding box center [352, 188] width 376 height 108
click at [685, 189] on div "Ver lista 2 pessoas sem cadastro" at bounding box center [752, 197] width 362 height 16
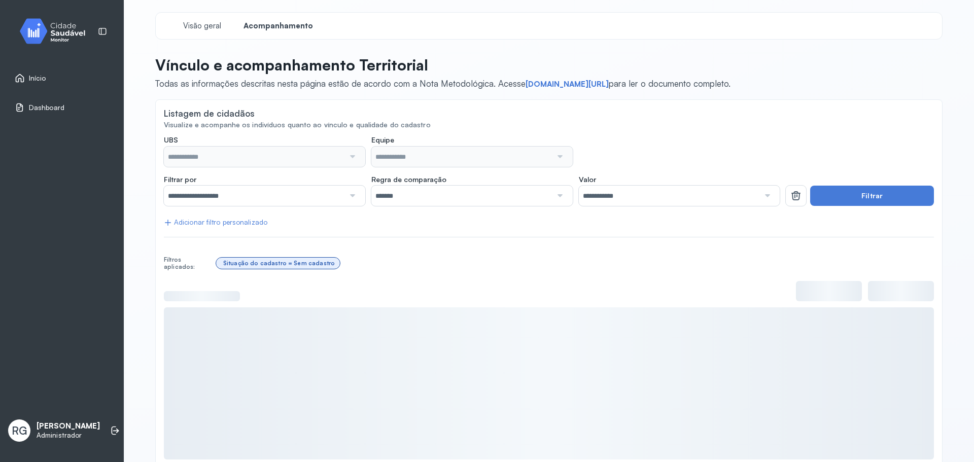
type input "**********"
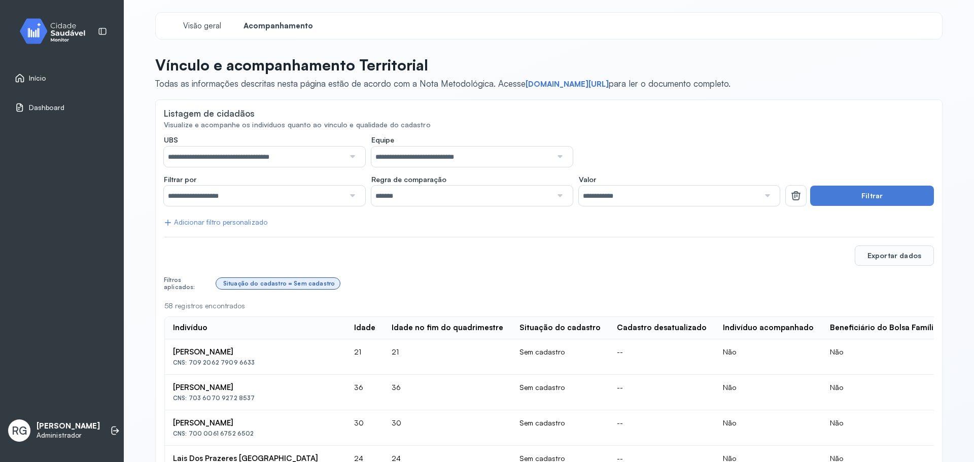
scroll to position [51, 0]
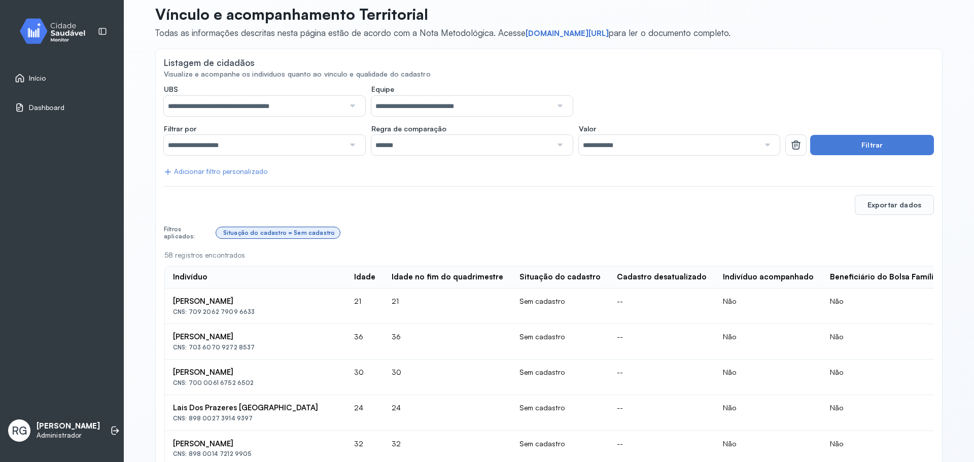
click at [906, 243] on div "Situação do cadastro = Sem cadastro" at bounding box center [575, 232] width 718 height 19
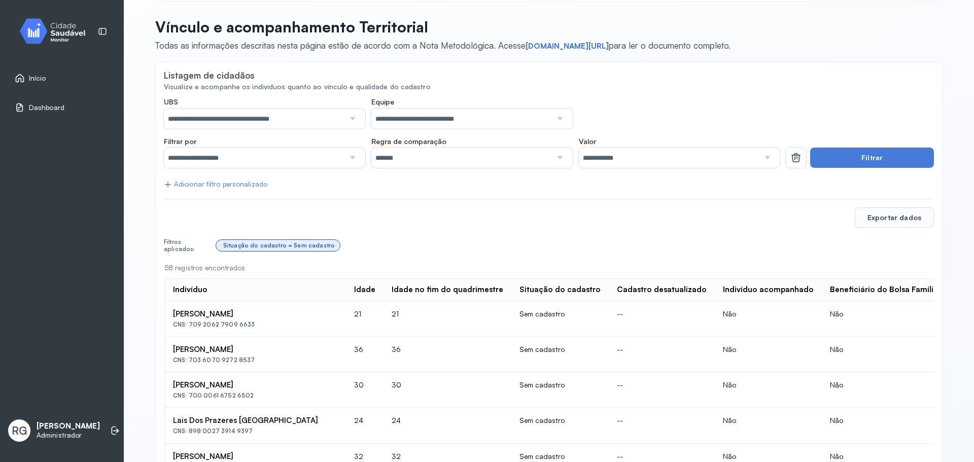
scroll to position [0, 0]
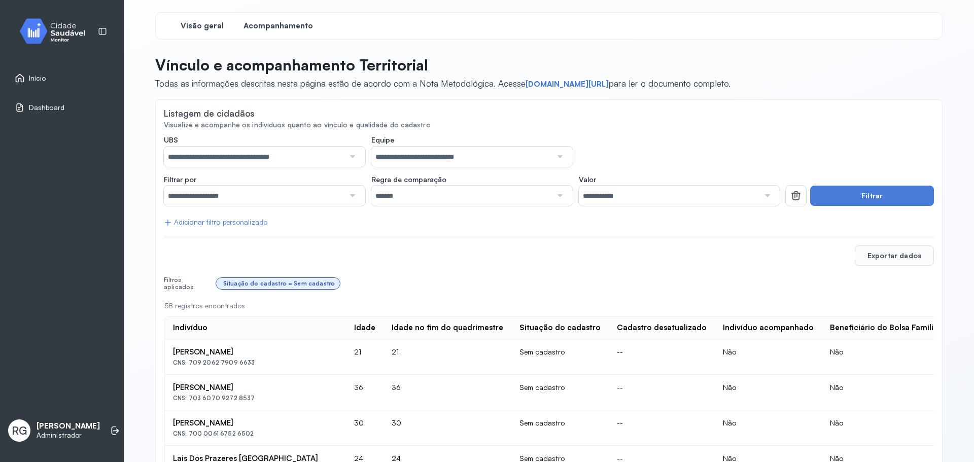
click at [195, 23] on span "Visão geral" at bounding box center [202, 26] width 43 height 10
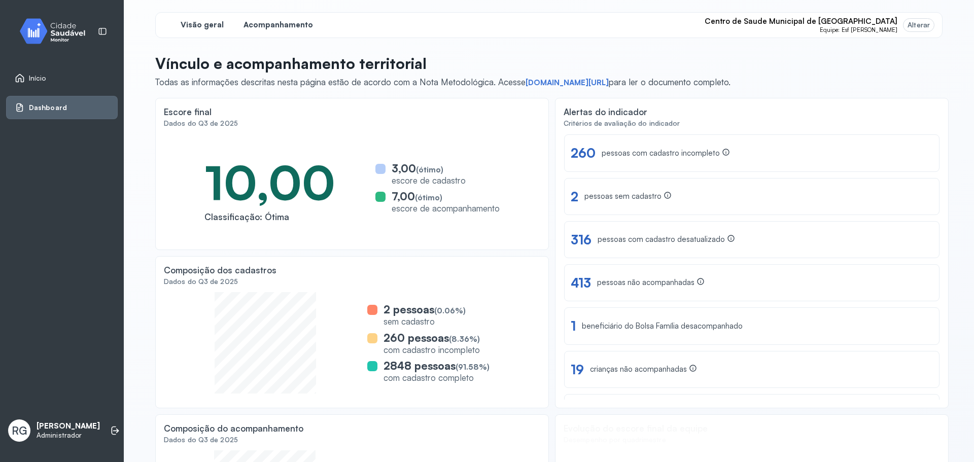
click at [264, 21] on span "Acompanhamento" at bounding box center [279, 25] width 70 height 10
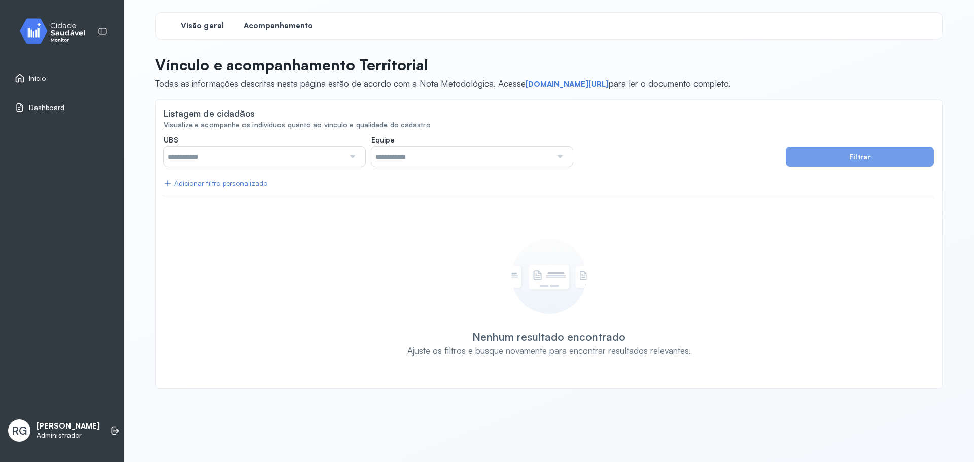
click at [186, 26] on span "Visão geral" at bounding box center [202, 26] width 43 height 10
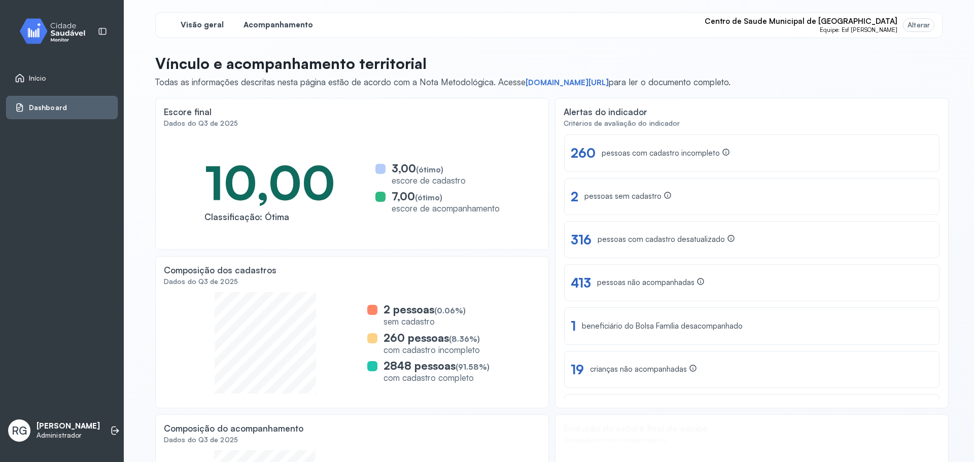
click at [274, 26] on span "Acompanhamento" at bounding box center [279, 25] width 70 height 10
